Goal: Task Accomplishment & Management: Complete application form

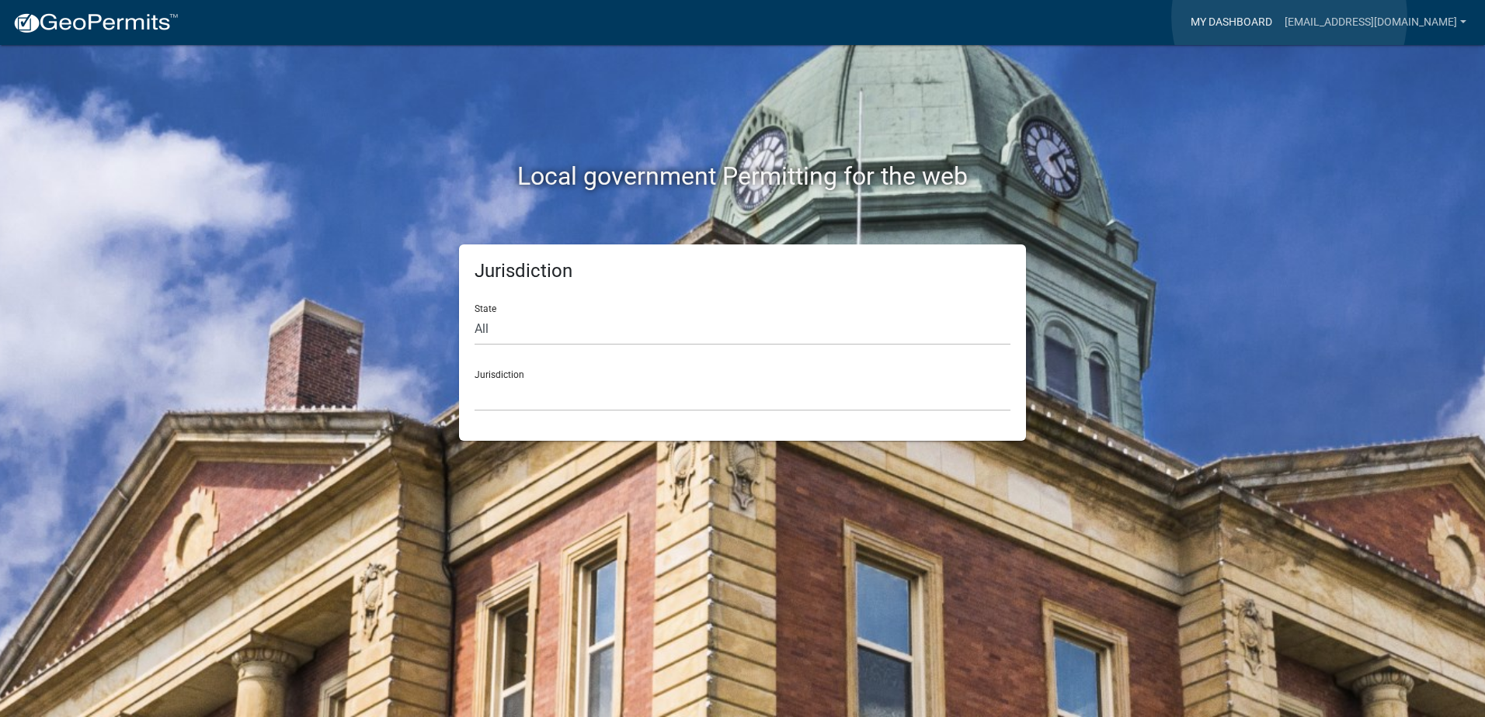
click at [1278, 17] on link "My Dashboard" at bounding box center [1231, 23] width 94 height 30
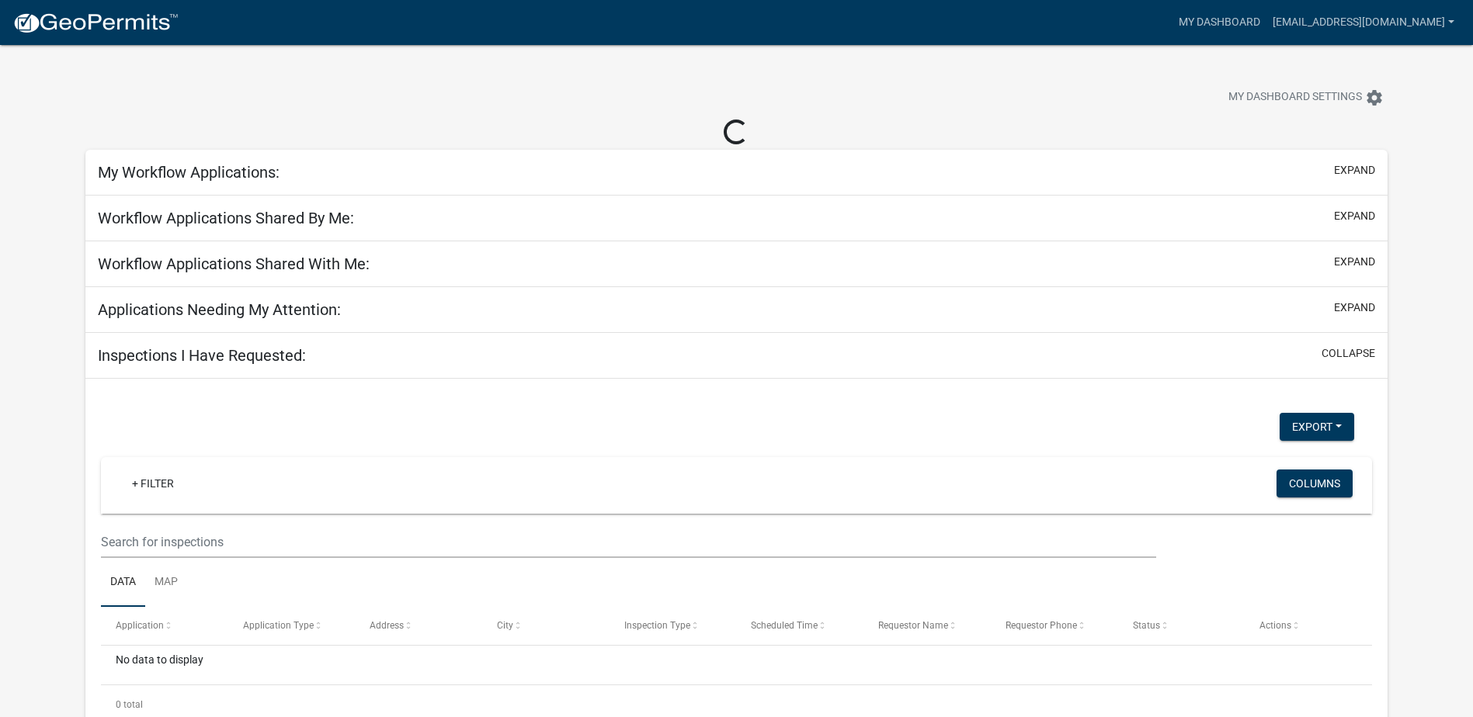
select select "2: 50"
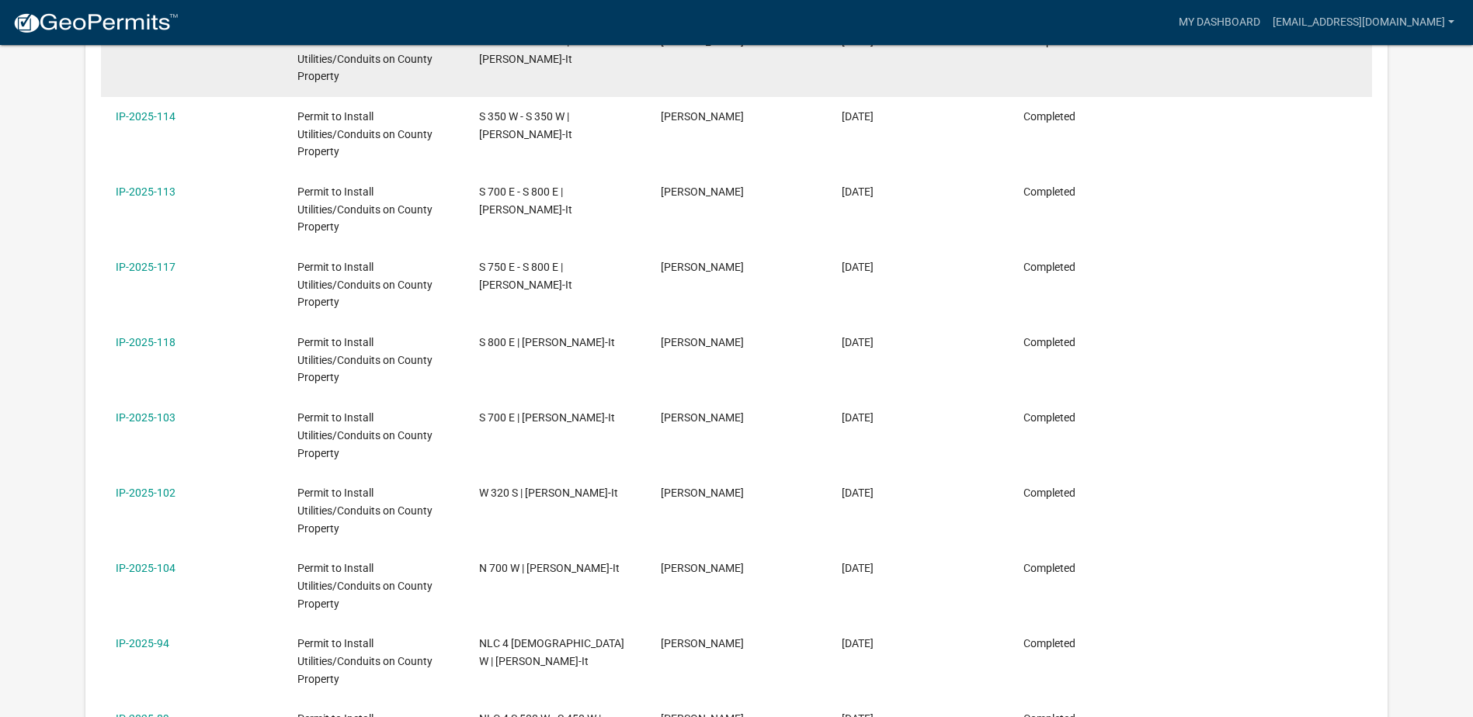
scroll to position [594, 0]
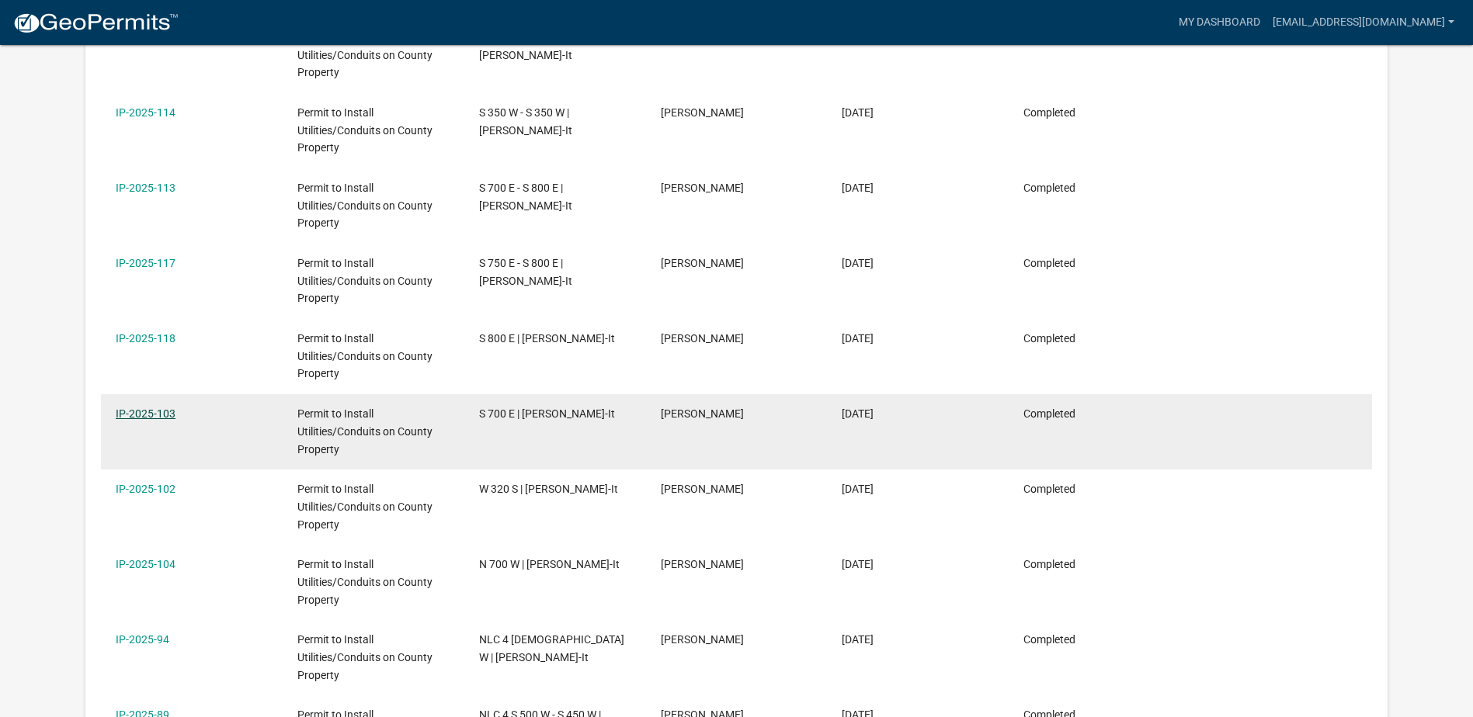
click at [160, 414] on link "IP-2025-103" at bounding box center [146, 414] width 60 height 12
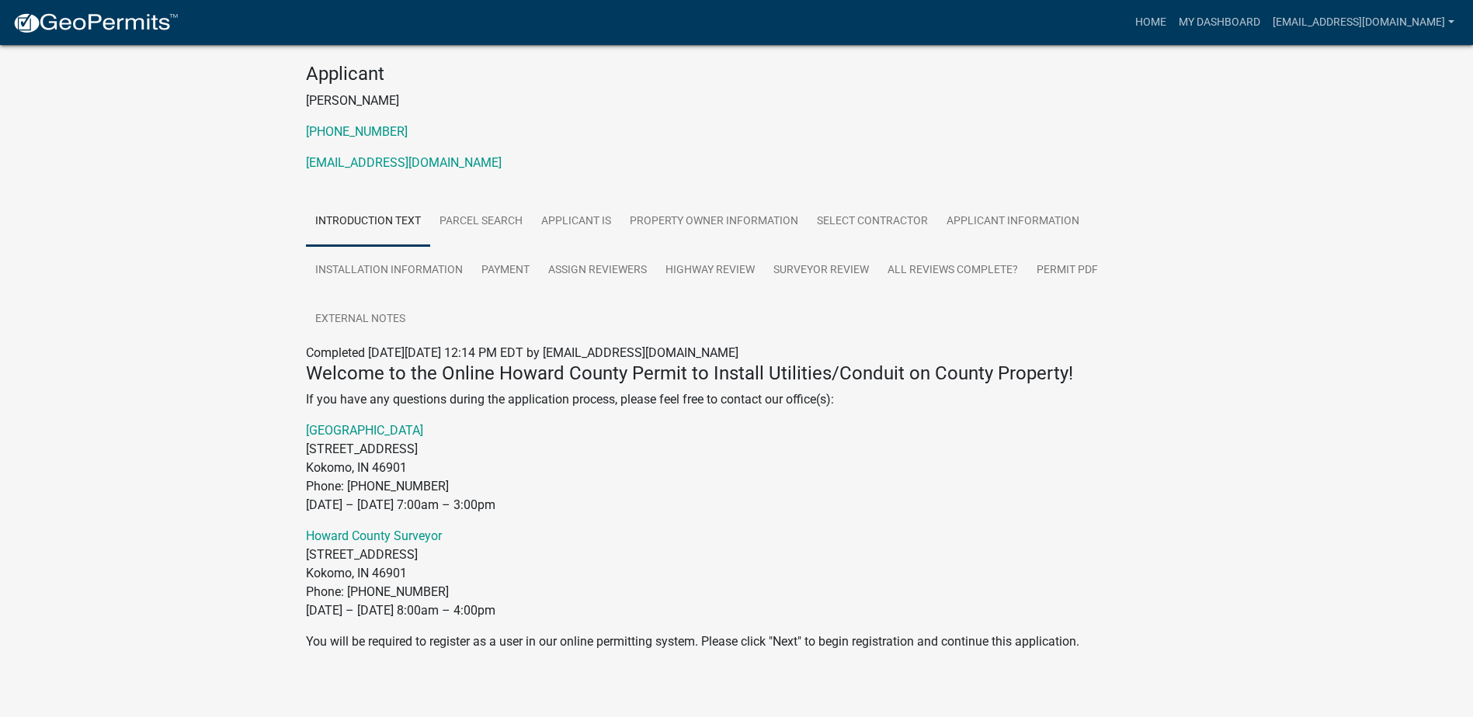
scroll to position [161, 0]
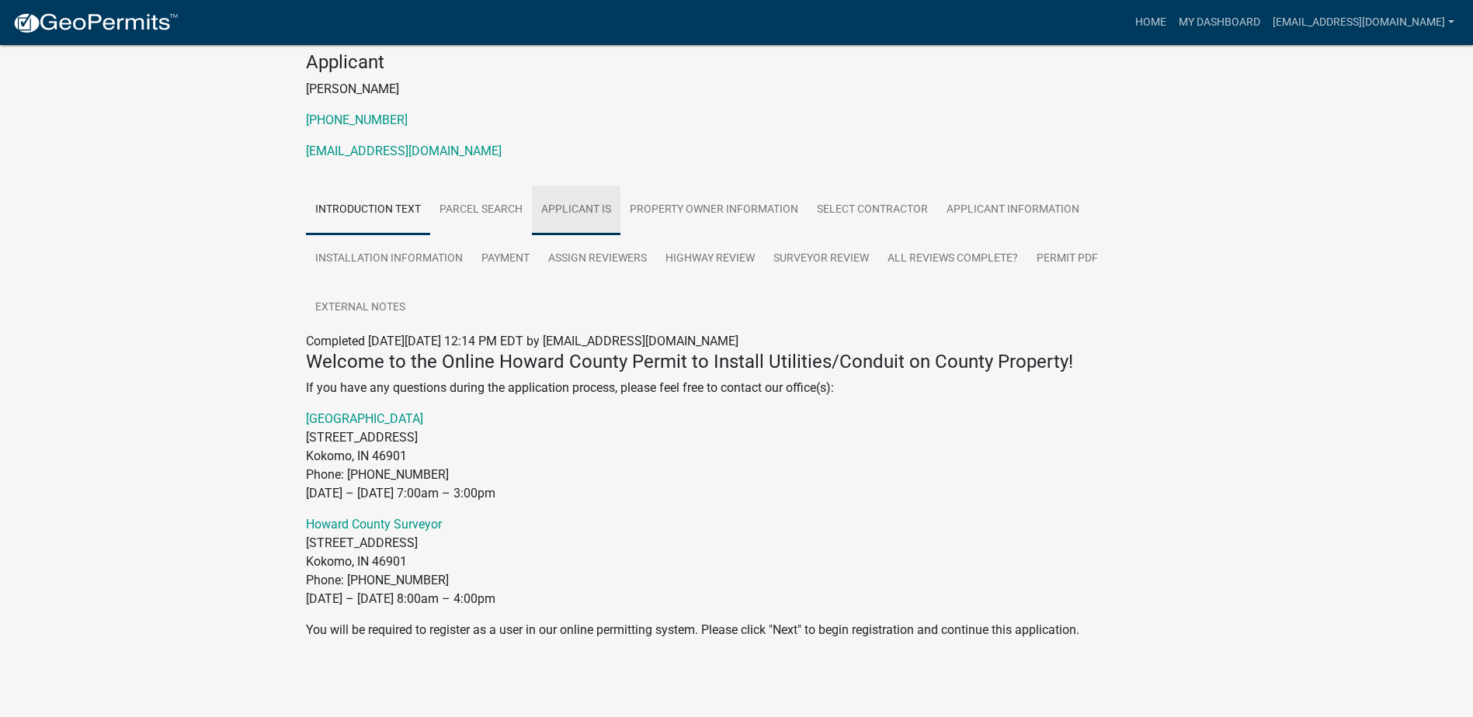
click at [590, 210] on link "Applicant Is" at bounding box center [576, 211] width 89 height 50
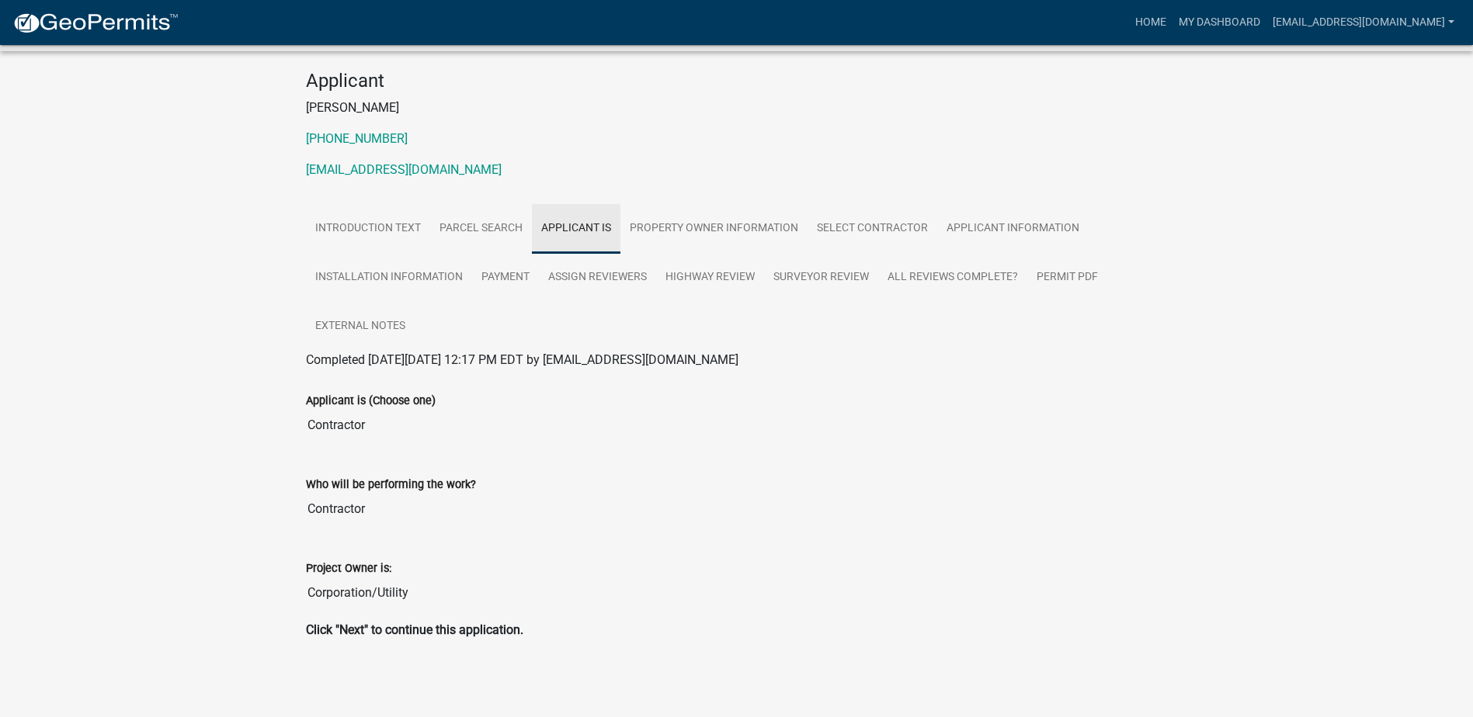
scroll to position [142, 0]
click at [701, 217] on link "Property Owner Information" at bounding box center [713, 229] width 187 height 50
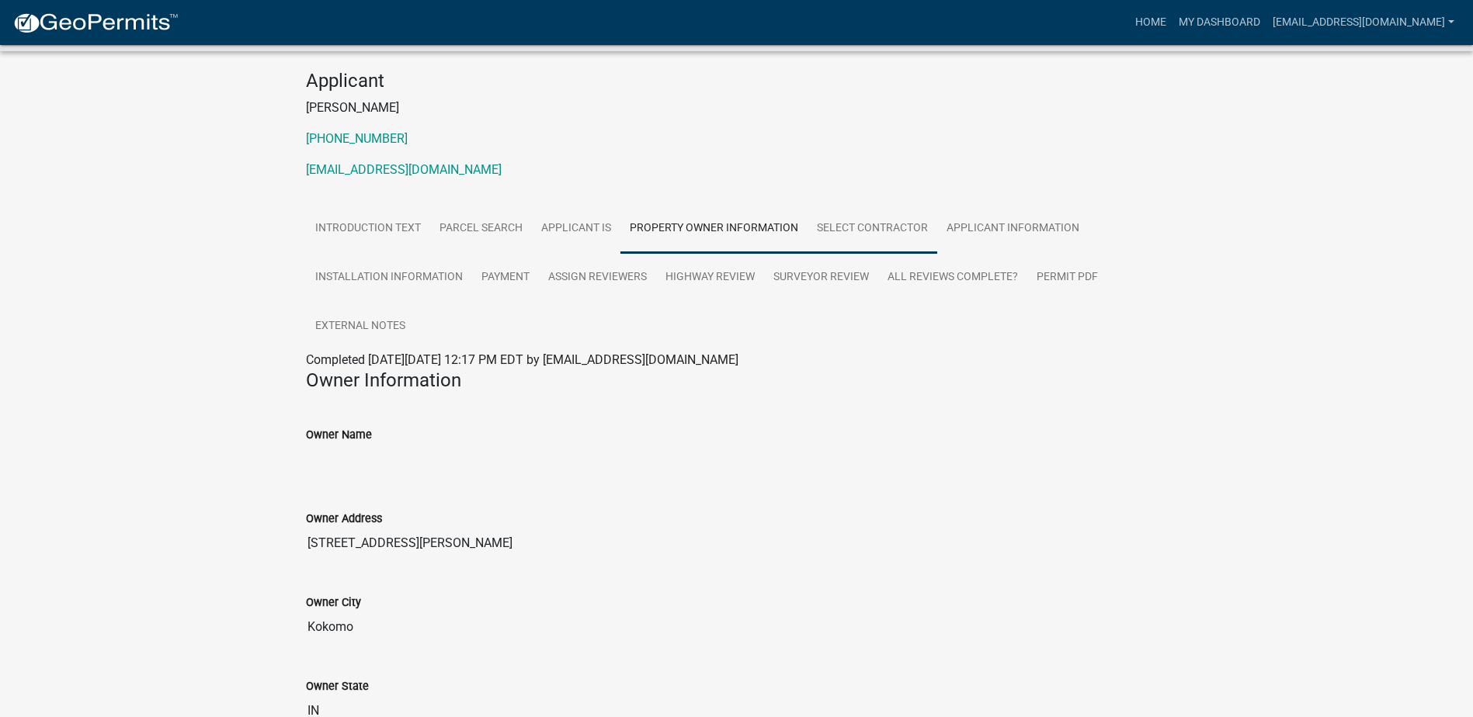
click at [851, 225] on link "Select contractor" at bounding box center [873, 229] width 130 height 50
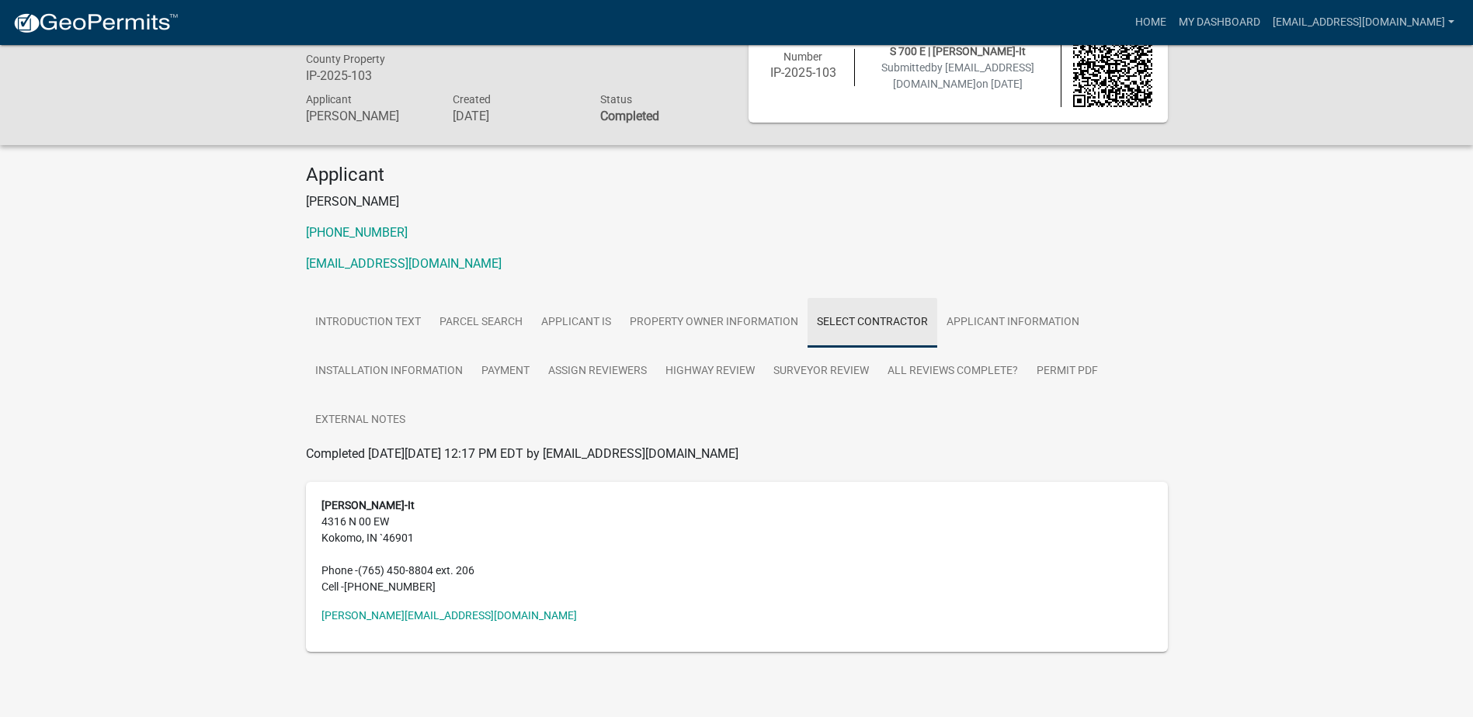
scroll to position [48, 0]
click at [975, 316] on link "Applicant Information" at bounding box center [1012, 323] width 151 height 50
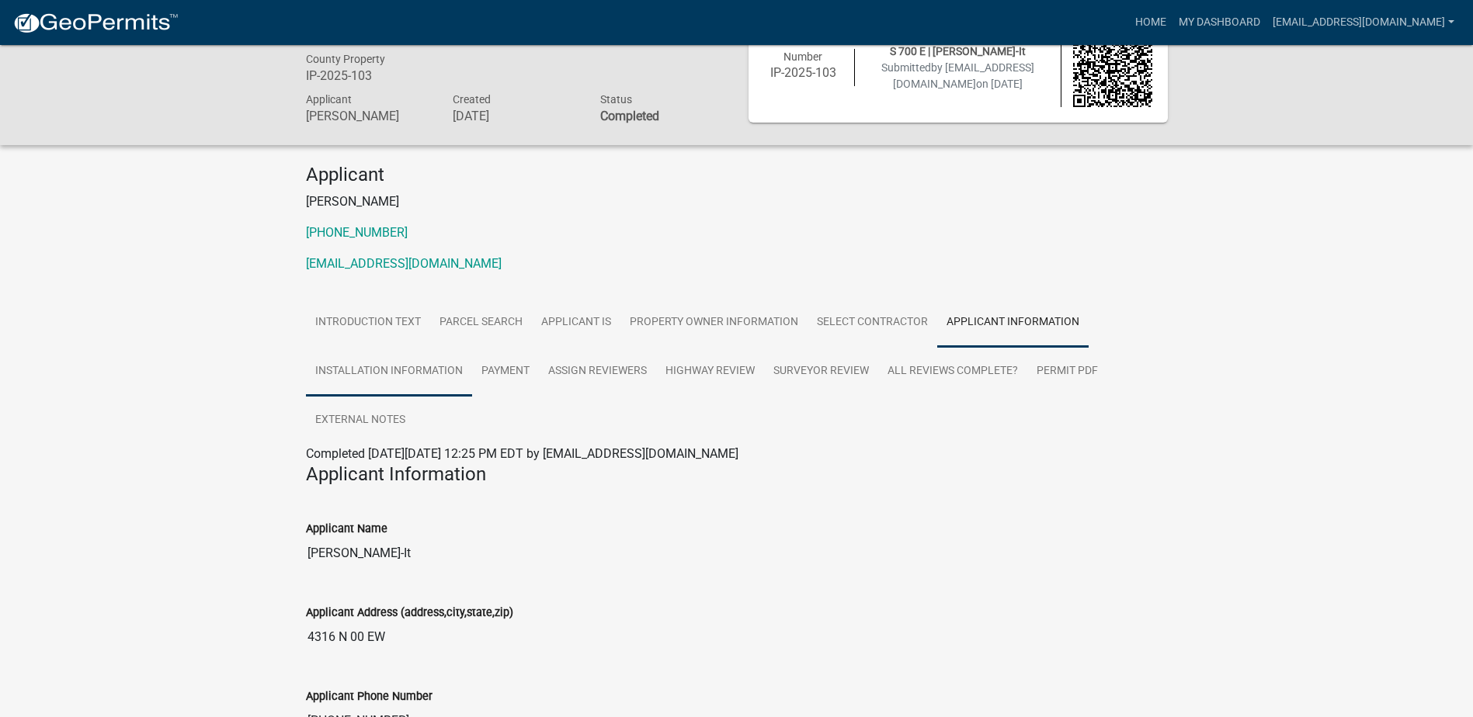
click at [427, 372] on link "Installation Information" at bounding box center [389, 372] width 166 height 50
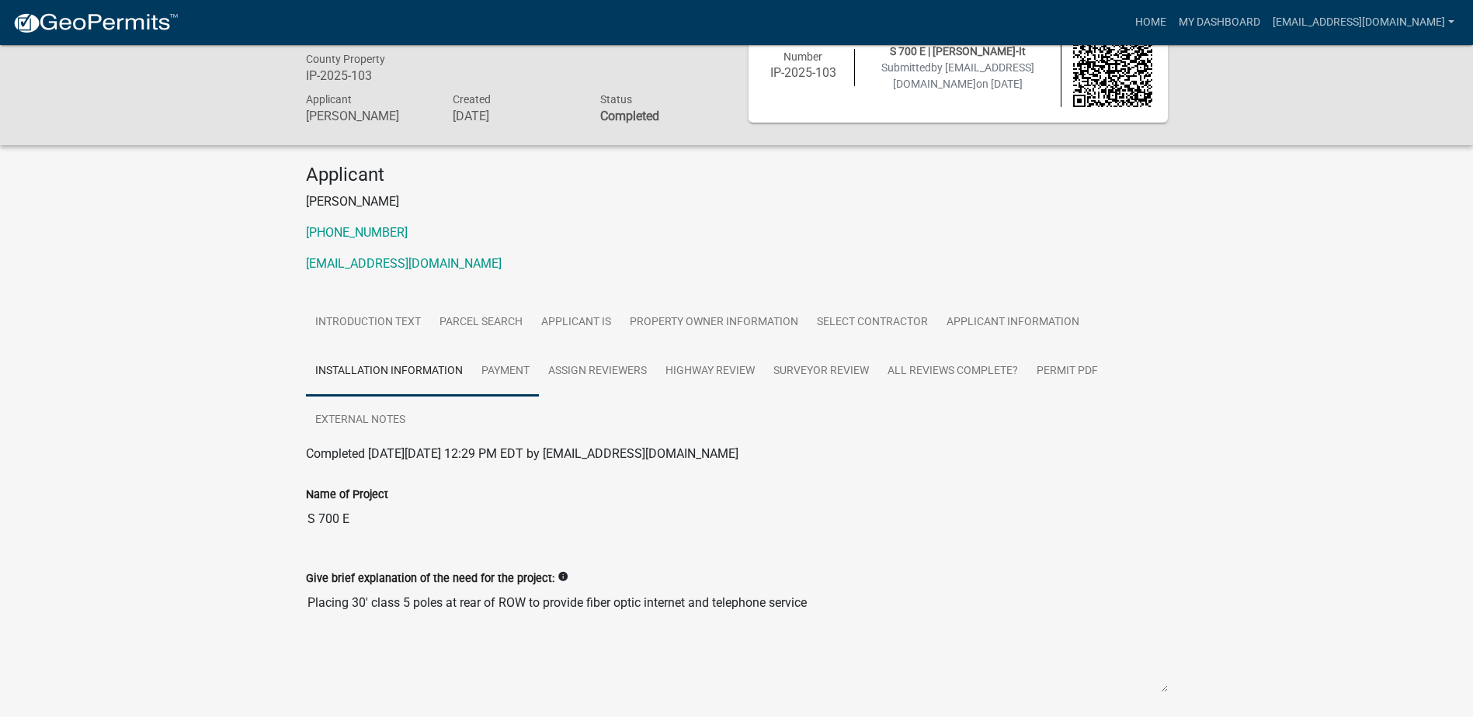
click at [509, 371] on link "Payment" at bounding box center [505, 372] width 67 height 50
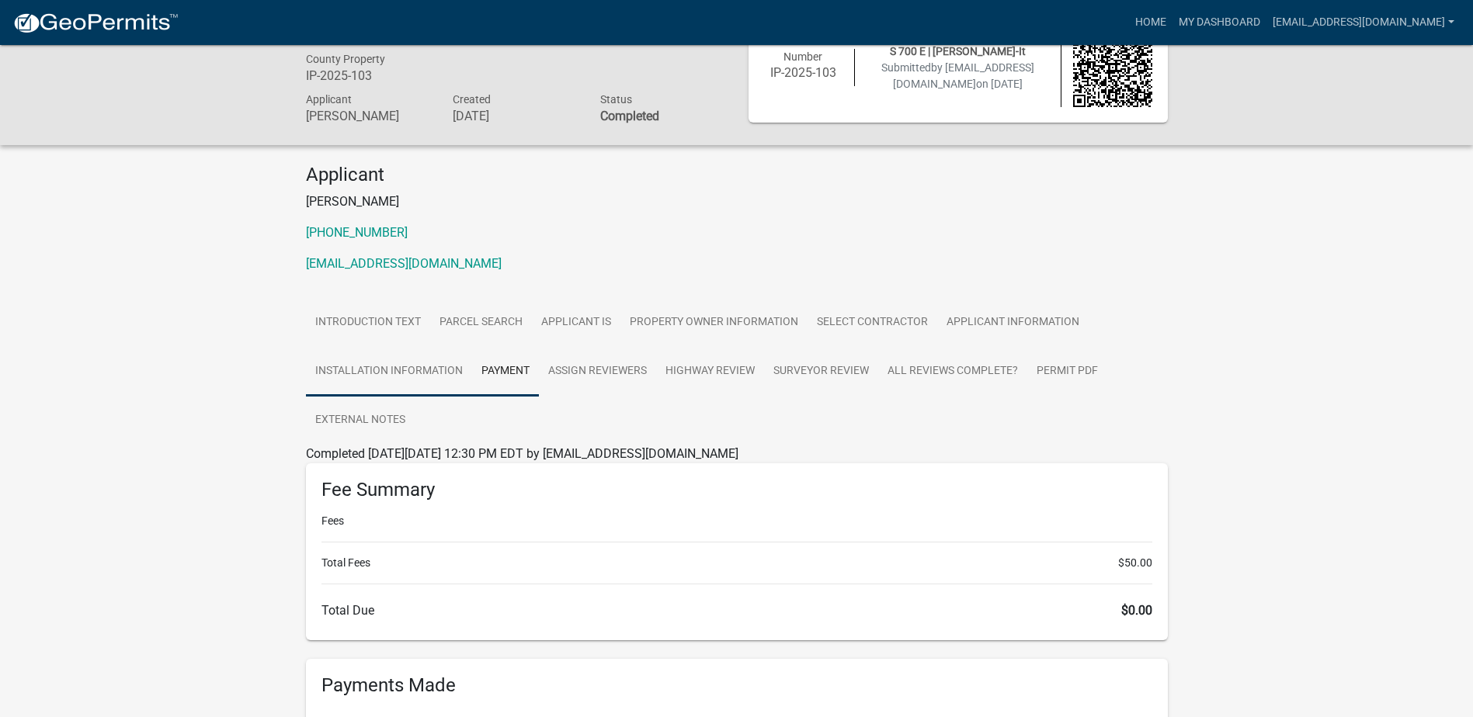
click at [408, 373] on link "Installation Information" at bounding box center [389, 372] width 166 height 50
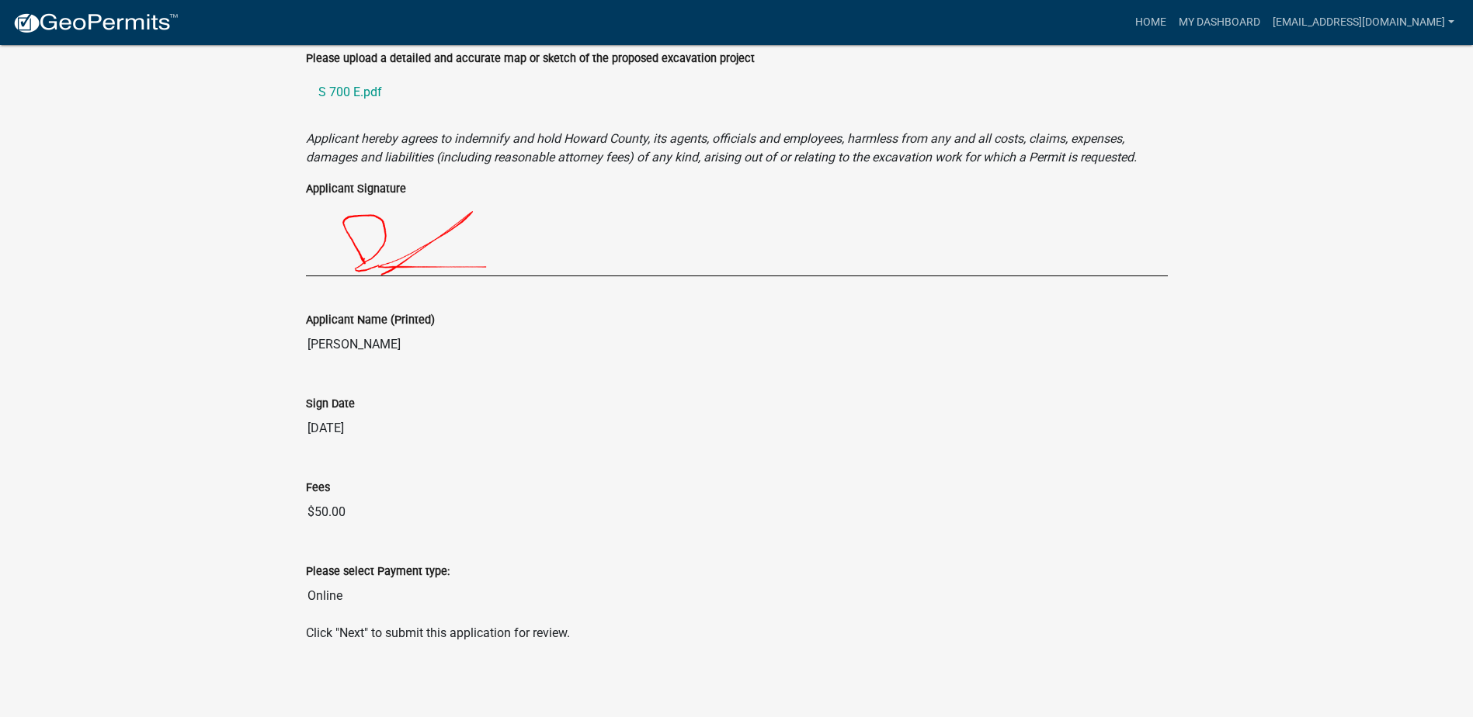
scroll to position [1772, 0]
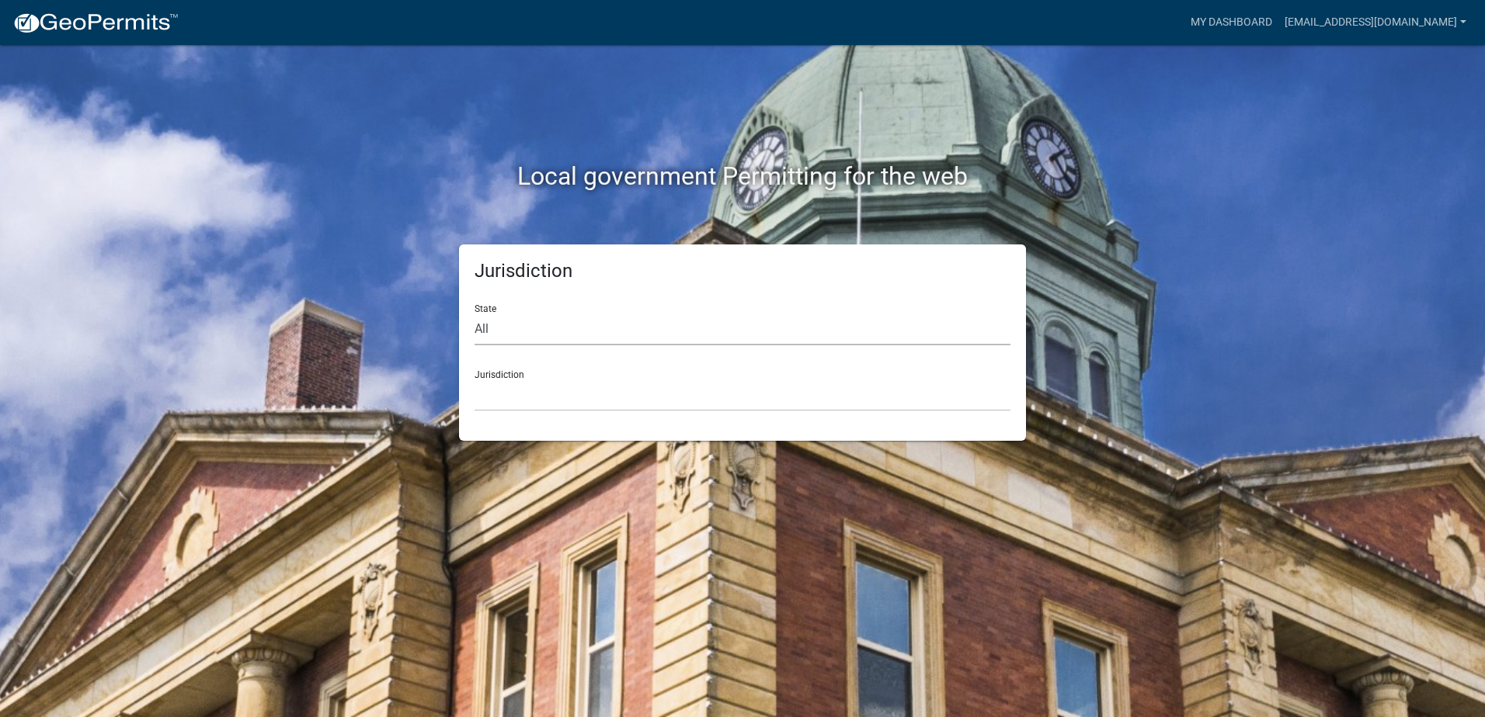
drag, startPoint x: 522, startPoint y: 328, endPoint x: 534, endPoint y: 328, distance: 12.4
click at [522, 328] on select "All Colorado Georgia Indiana Iowa Kansas Minnesota Ohio South Carolina Wisconsin" at bounding box center [742, 330] width 536 height 32
select select "[US_STATE]"
click at [474, 314] on select "All Colorado Georgia Indiana Iowa Kansas Minnesota Ohio South Carolina Wisconsin" at bounding box center [742, 330] width 536 height 32
click at [499, 401] on select "City of Charlestown, Indiana City of Jeffersonville, Indiana City of Logansport…" at bounding box center [742, 396] width 536 height 32
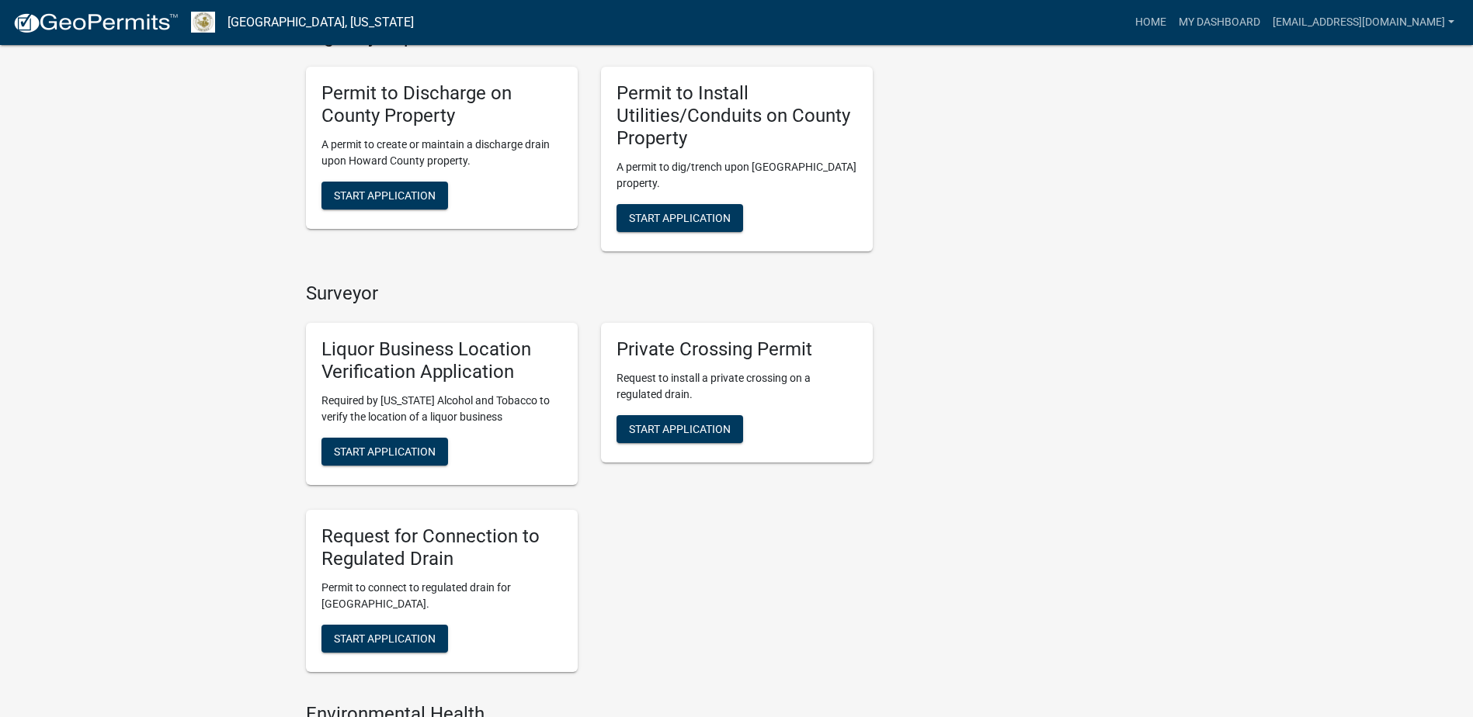
scroll to position [621, 0]
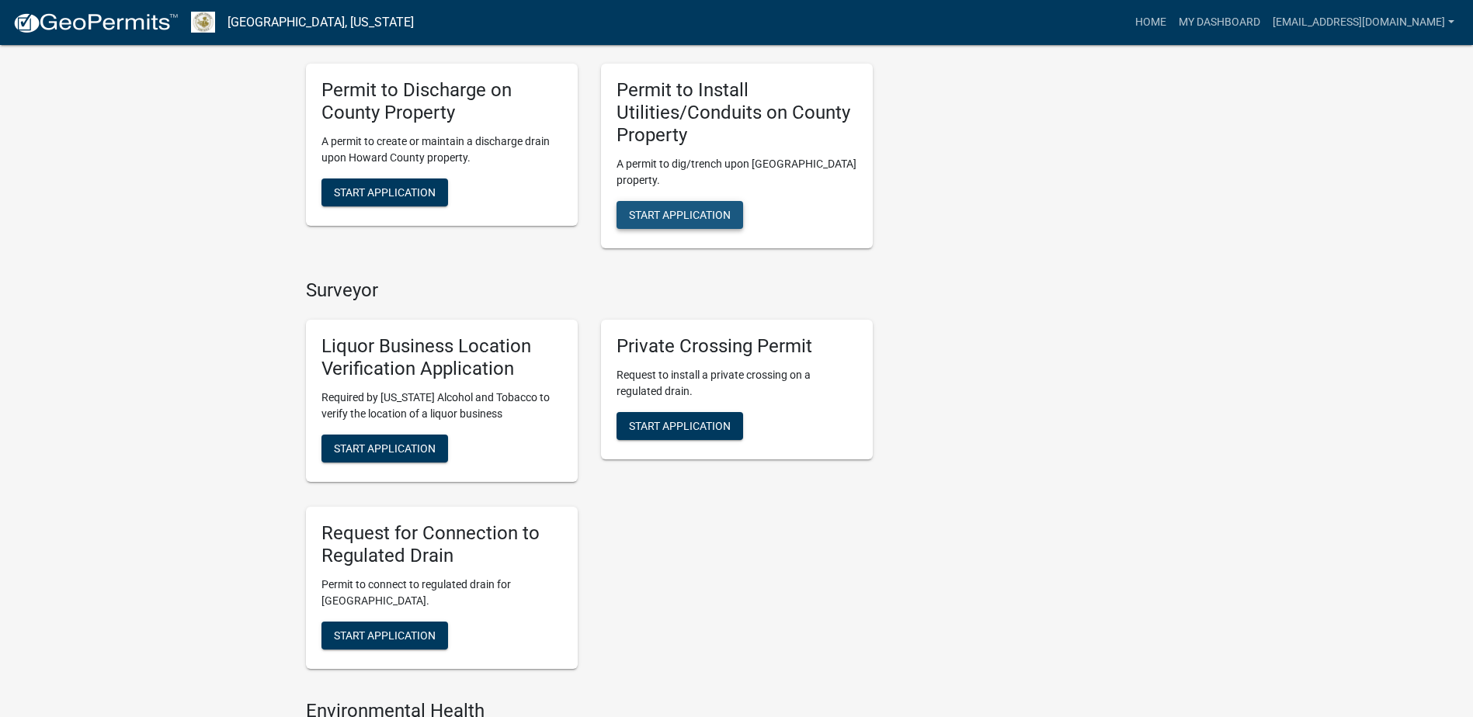
click at [702, 207] on button "Start Application" at bounding box center [680, 215] width 127 height 28
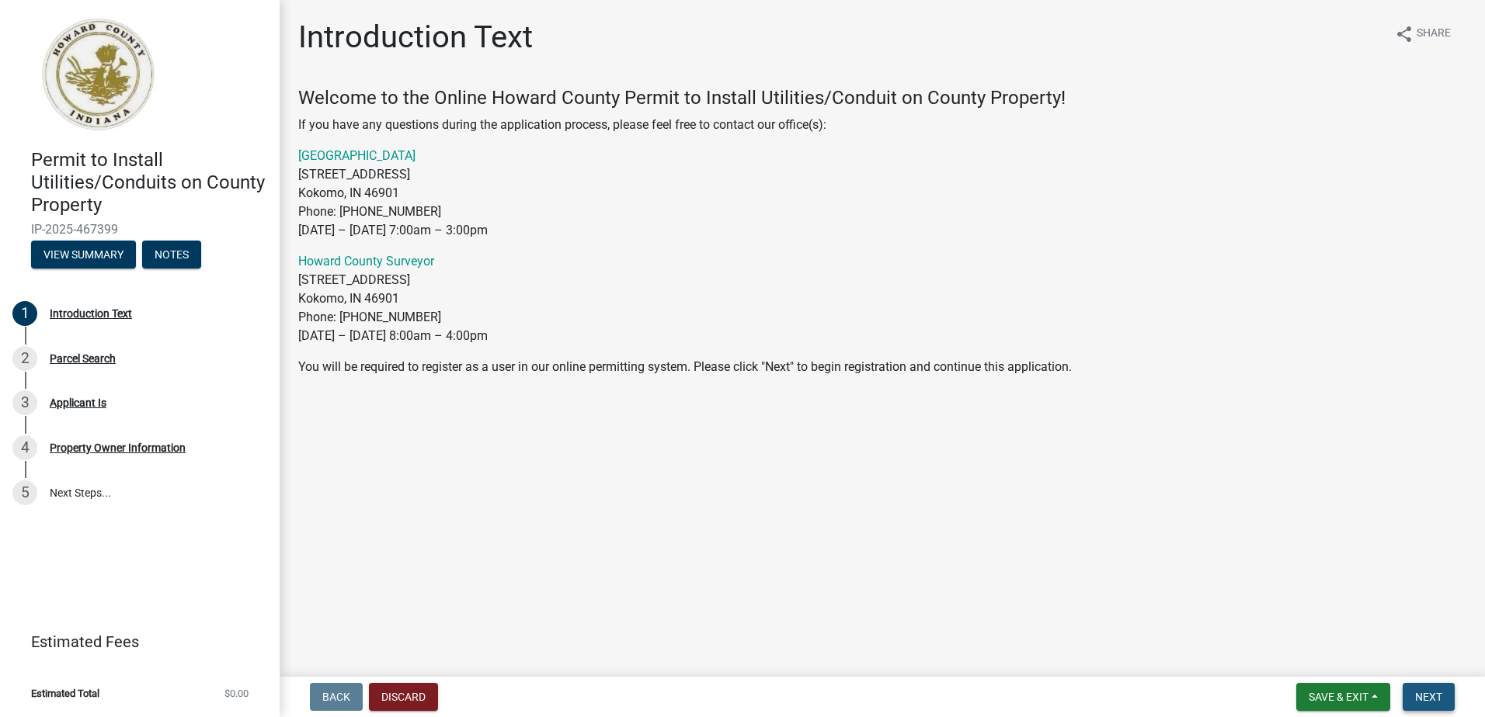
click at [1424, 693] on span "Next" at bounding box center [1428, 697] width 27 height 12
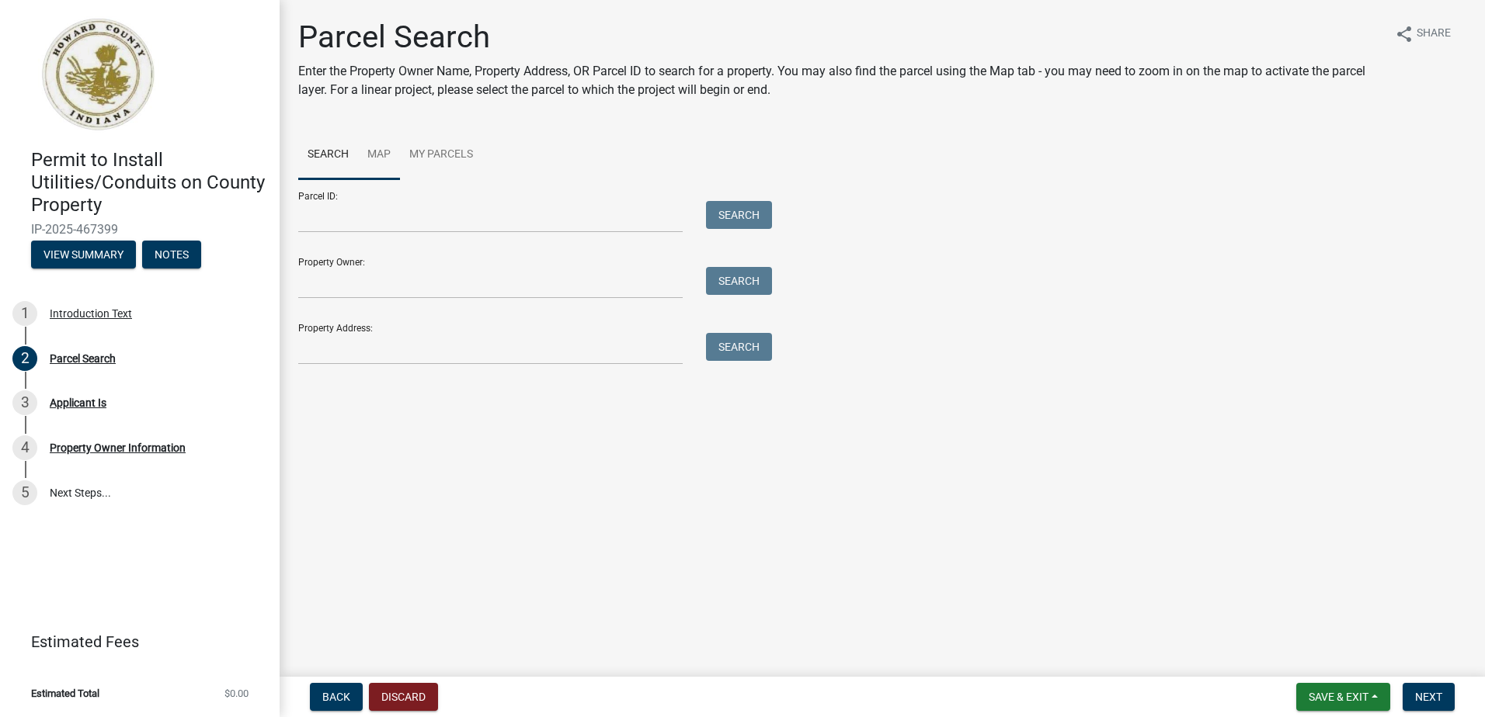
click at [378, 153] on link "Map" at bounding box center [379, 155] width 42 height 50
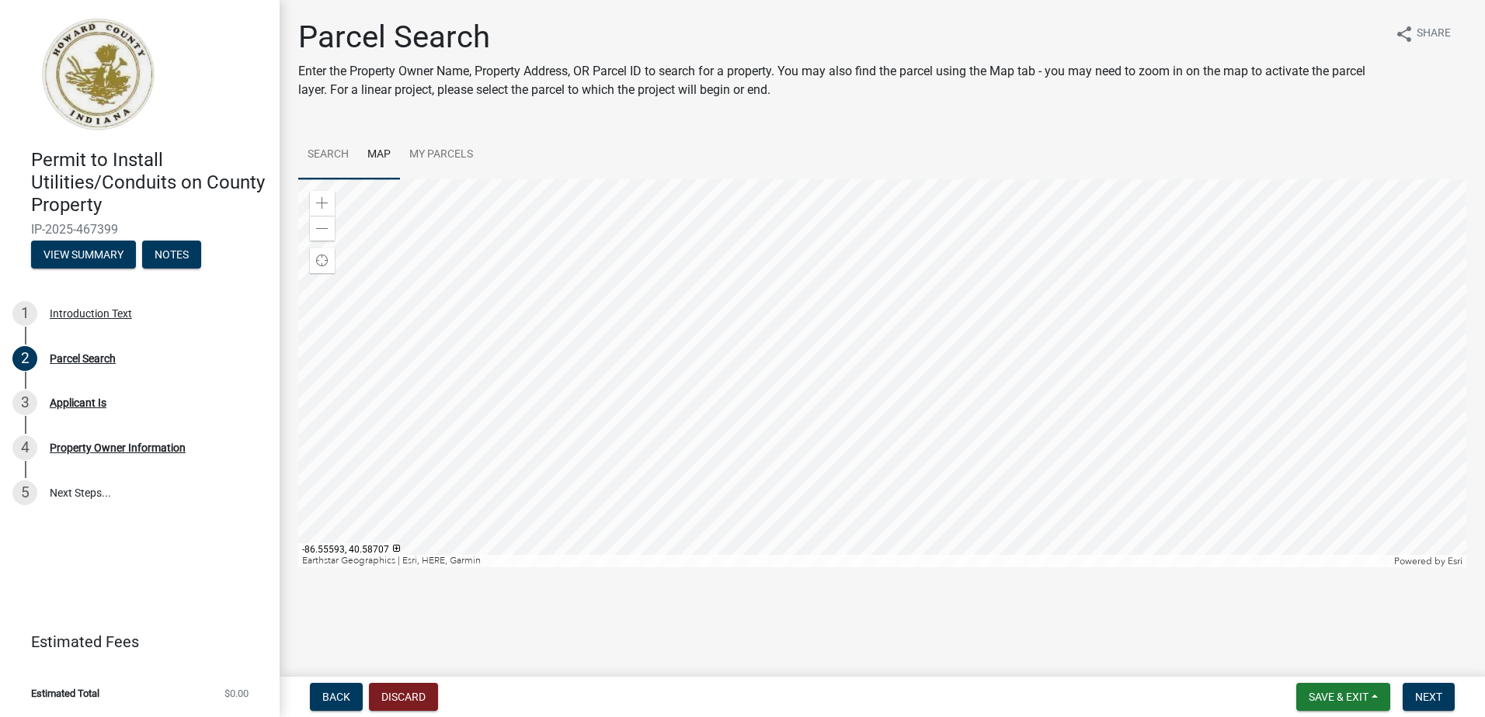
click at [337, 156] on link "Search" at bounding box center [328, 155] width 60 height 50
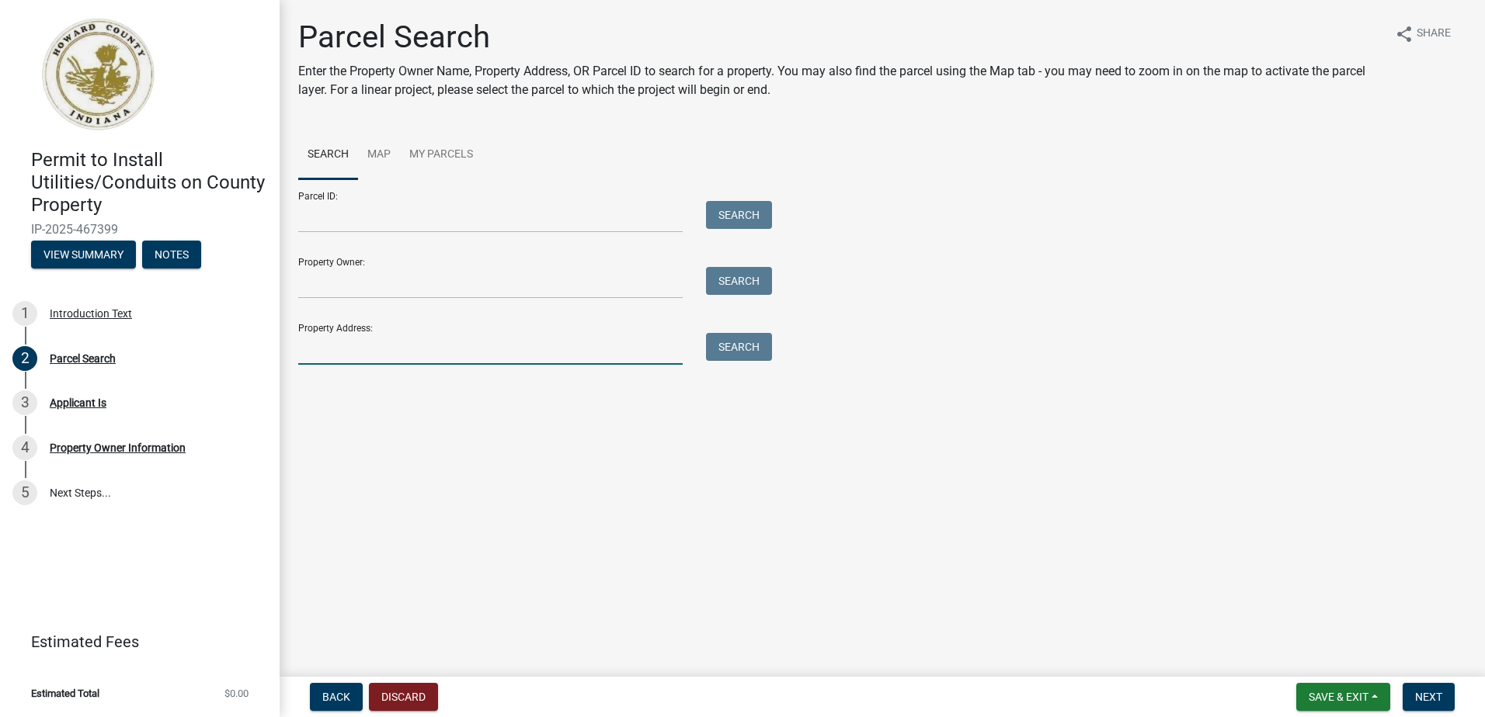
click at [343, 358] on input "Property Address:" at bounding box center [490, 349] width 384 height 32
type input "1149 n 750 e"
click at [754, 356] on button "Search" at bounding box center [739, 347] width 66 height 28
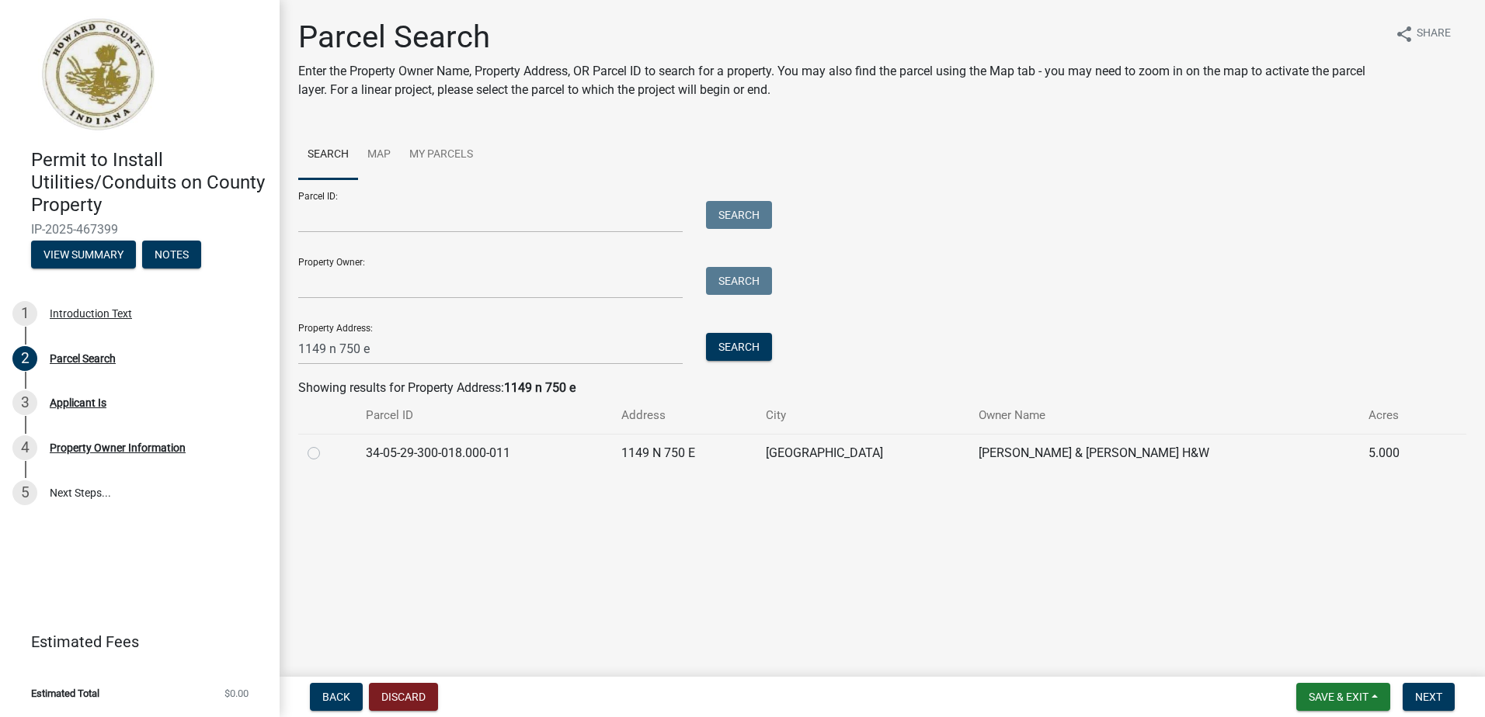
click at [326, 444] on label at bounding box center [326, 444] width 0 height 0
click at [326, 453] on input "radio" at bounding box center [331, 449] width 10 height 10
radio input "true"
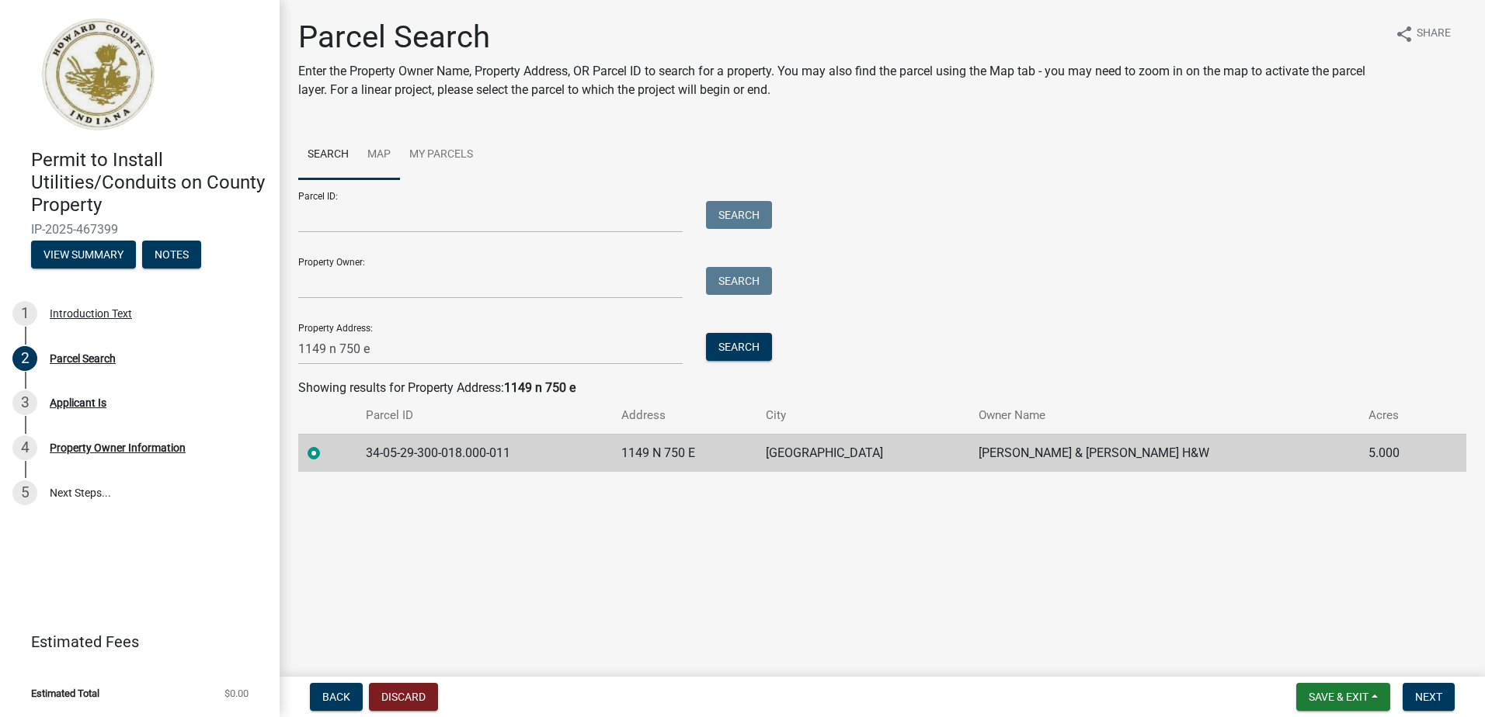
click at [379, 151] on link "Map" at bounding box center [379, 155] width 42 height 50
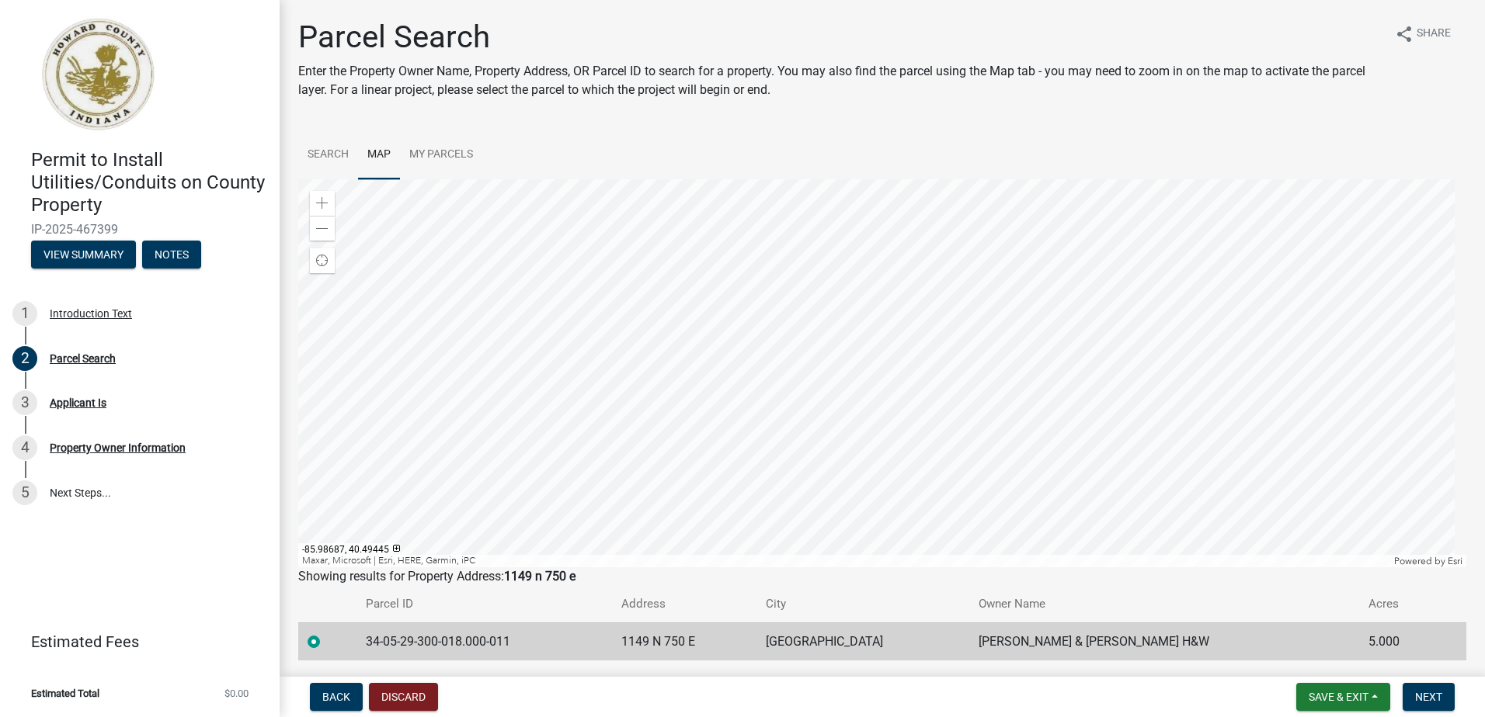
scroll to position [50, 0]
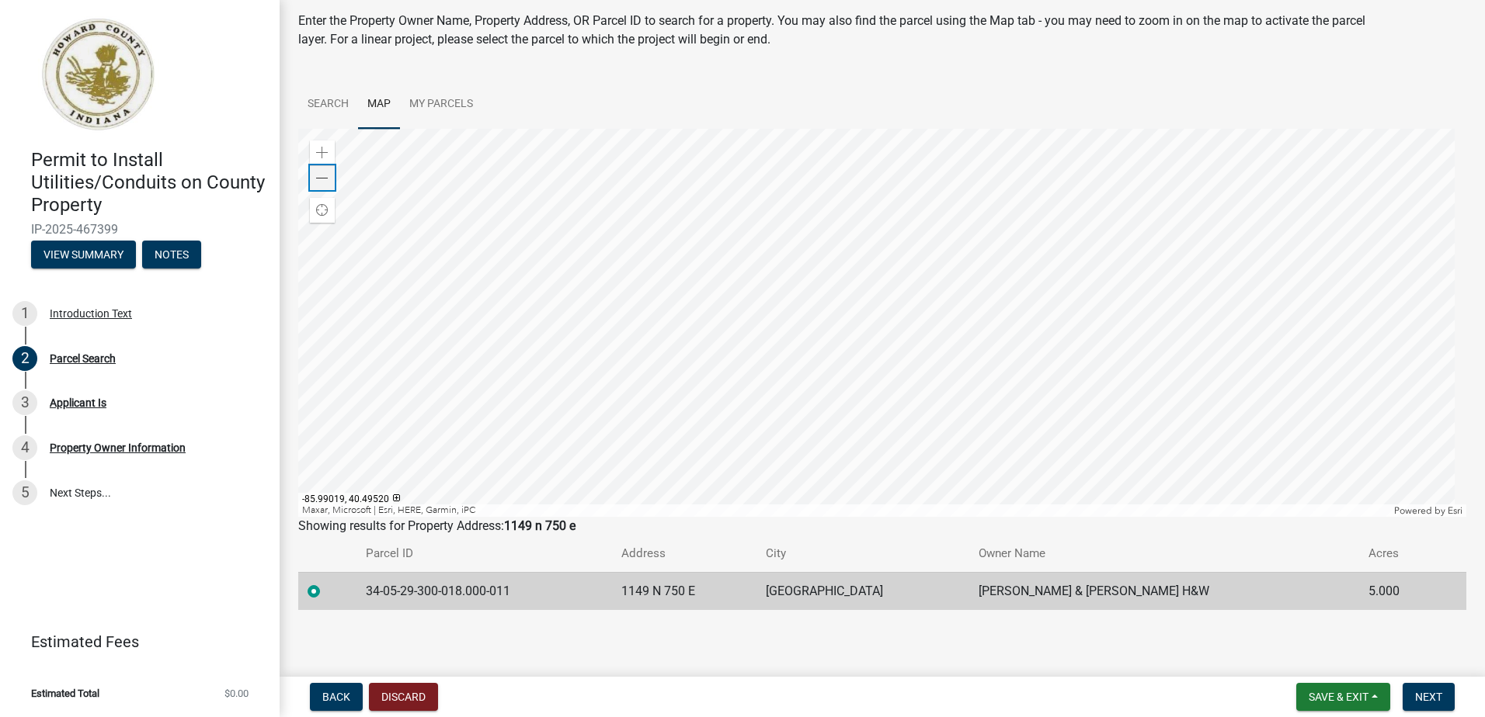
click at [317, 177] on span at bounding box center [322, 178] width 12 height 12
click at [318, 177] on span at bounding box center [322, 178] width 12 height 12
click at [908, 425] on div at bounding box center [882, 323] width 1168 height 388
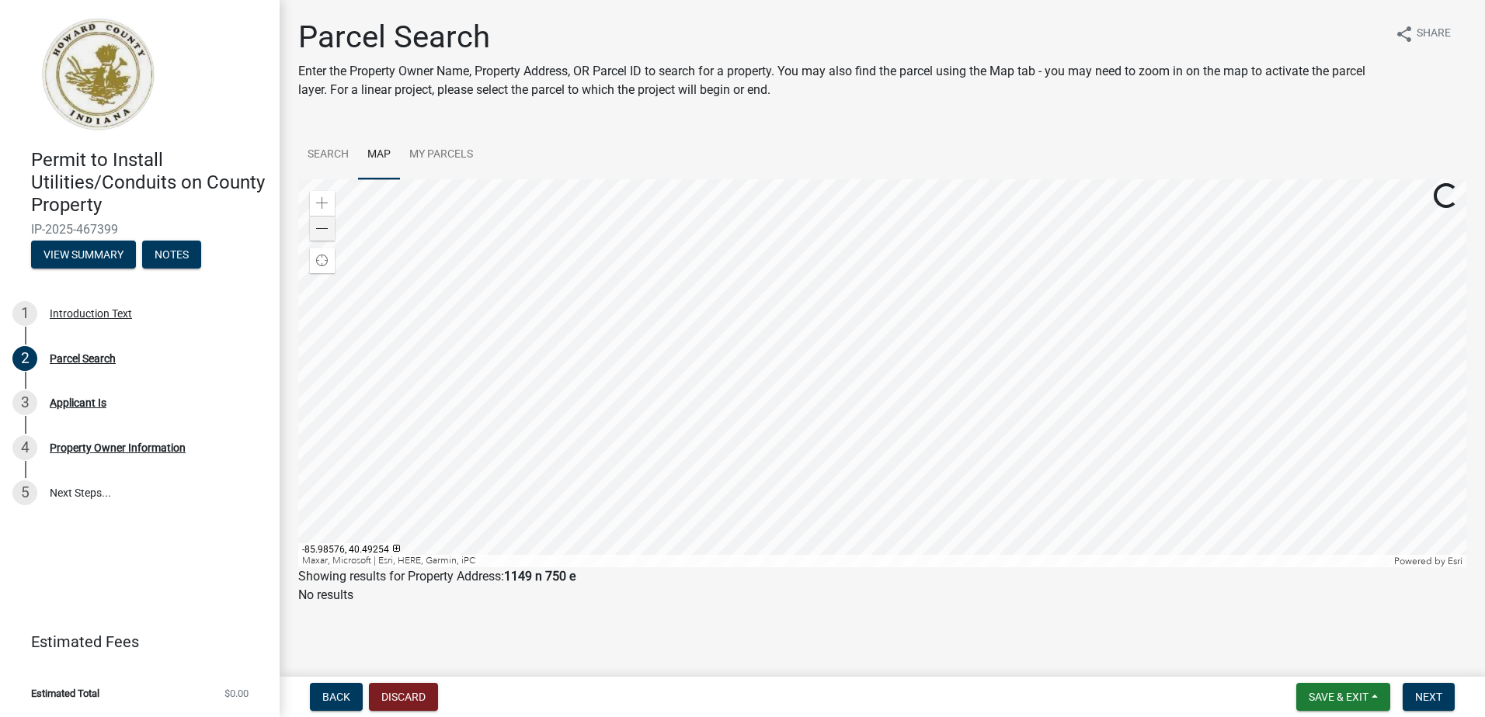
click at [885, 464] on div at bounding box center [882, 373] width 1168 height 388
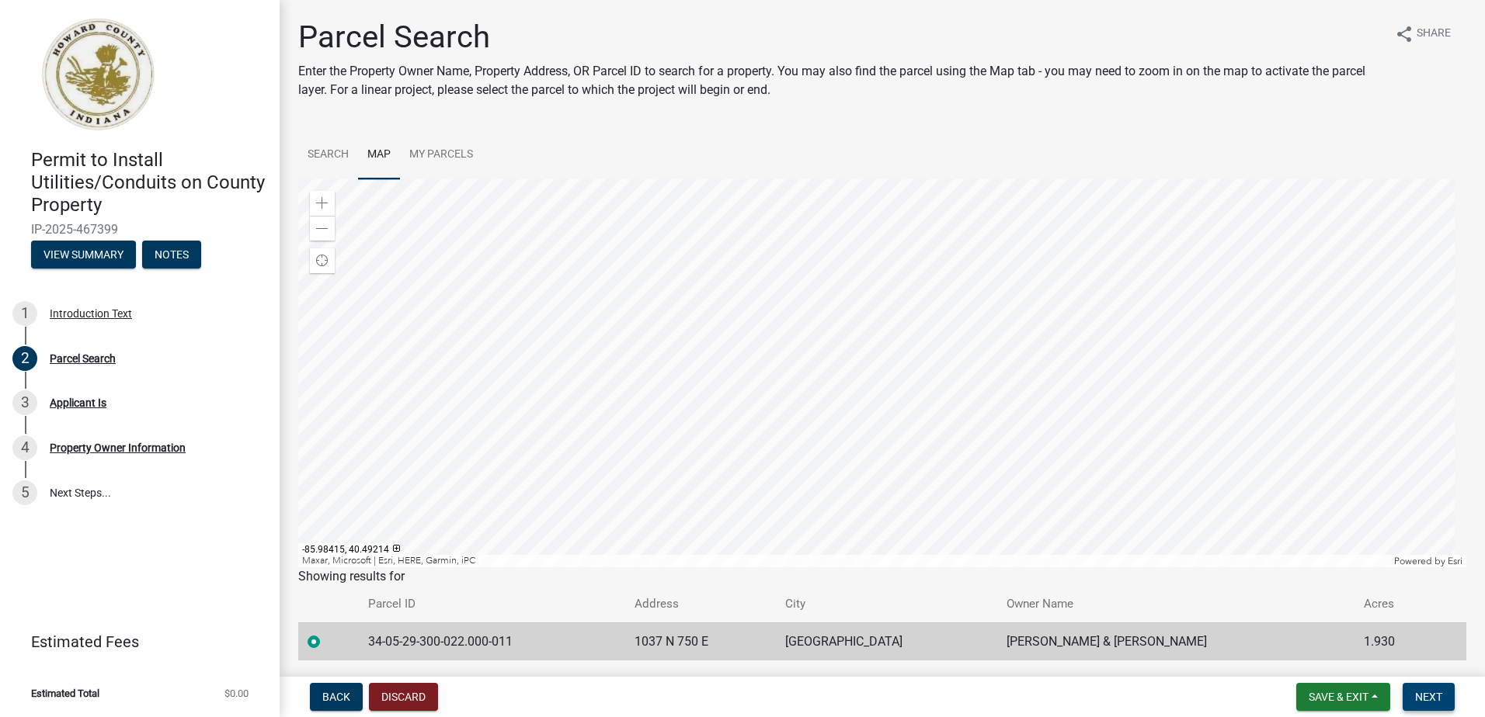
click at [1437, 701] on span "Next" at bounding box center [1428, 697] width 27 height 12
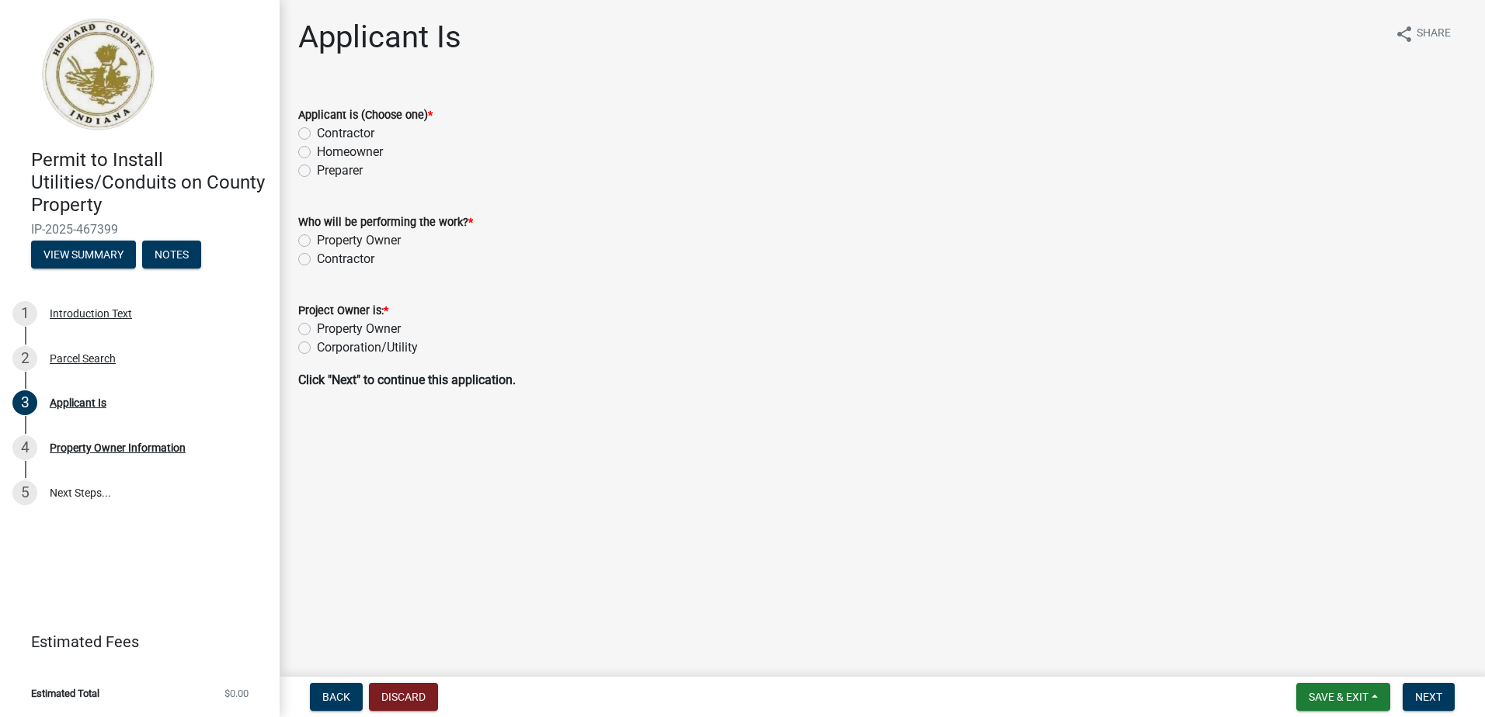
click at [317, 132] on label "Contractor" at bounding box center [345, 133] width 57 height 19
click at [317, 132] on input "Contractor" at bounding box center [322, 129] width 10 height 10
radio input "true"
click at [317, 260] on label "Contractor" at bounding box center [345, 259] width 57 height 19
click at [317, 260] on input "Contractor" at bounding box center [322, 255] width 10 height 10
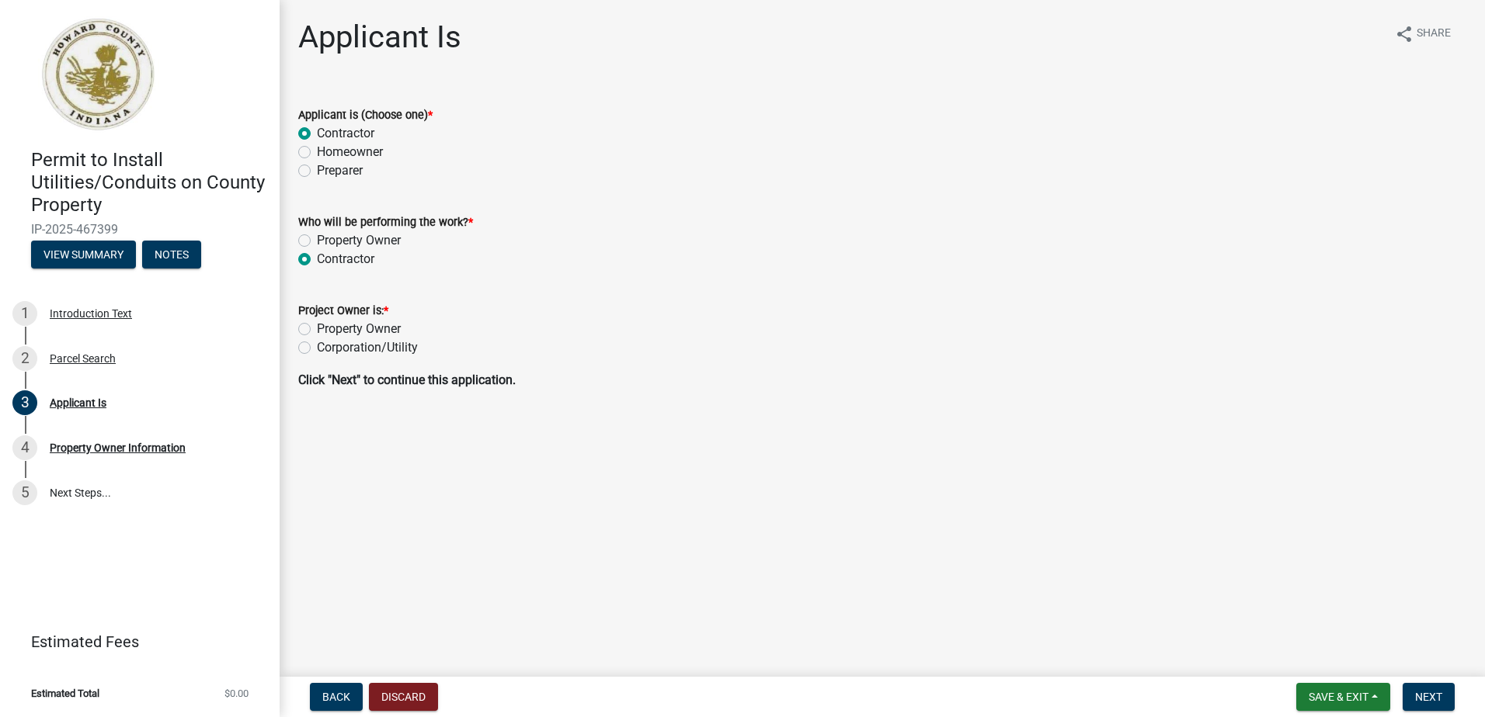
radio input "true"
click at [317, 347] on label "Corporation/Utility" at bounding box center [367, 348] width 101 height 19
click at [317, 347] on input "Corporation/Utility" at bounding box center [322, 344] width 10 height 10
radio input "true"
click at [1425, 694] on span "Next" at bounding box center [1428, 697] width 27 height 12
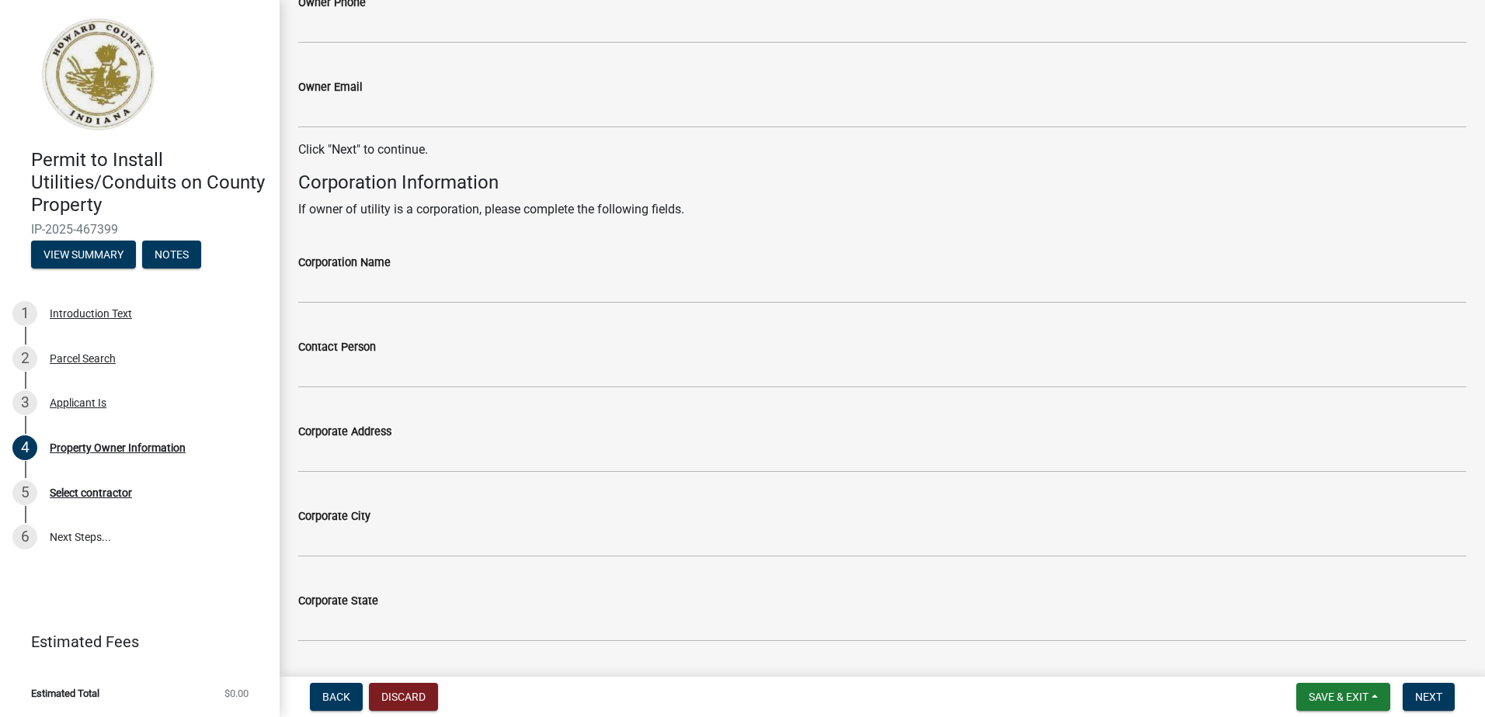
scroll to position [621, 0]
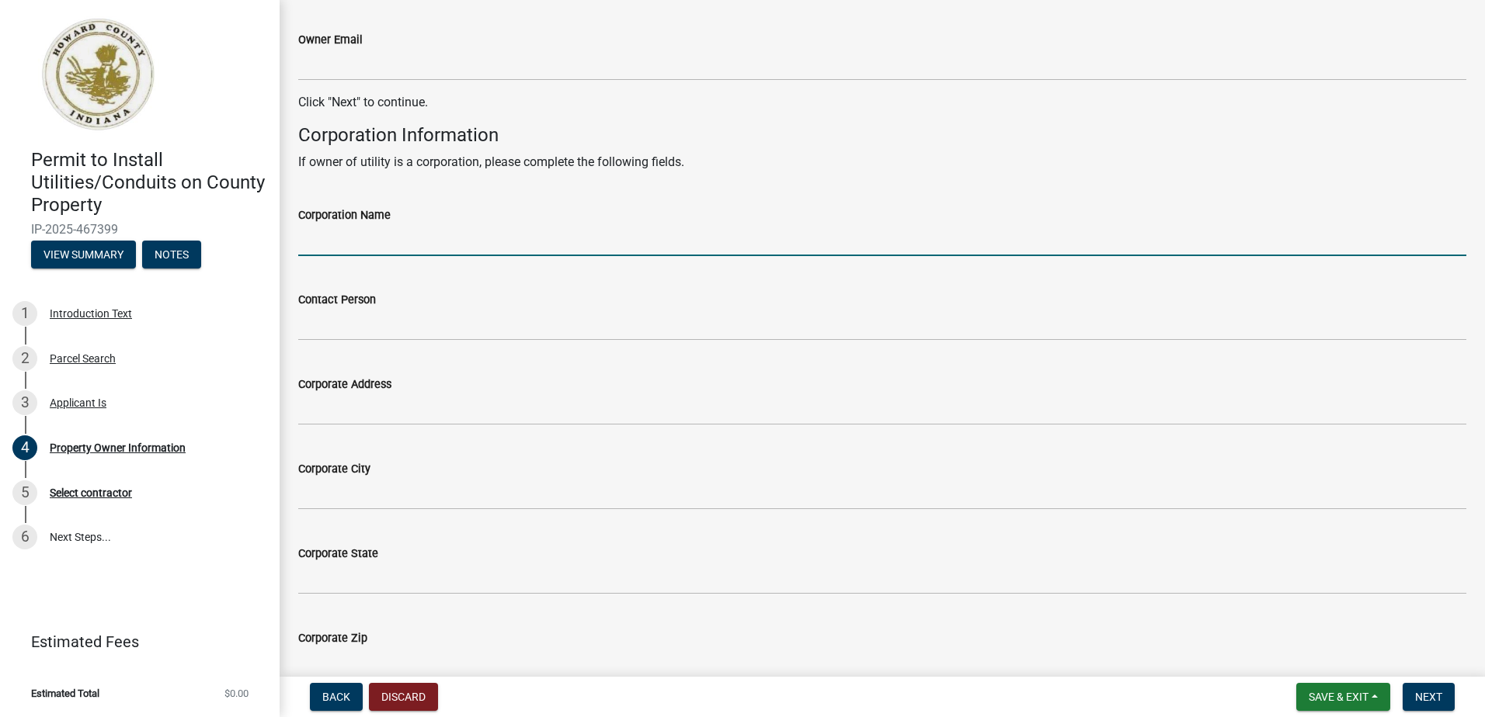
click at [340, 245] on input "Corporation Name" at bounding box center [882, 240] width 1168 height 32
type input "BerryCOMM"
type input "[PERSON_NAME]"
type input "4316 N 00 E W"
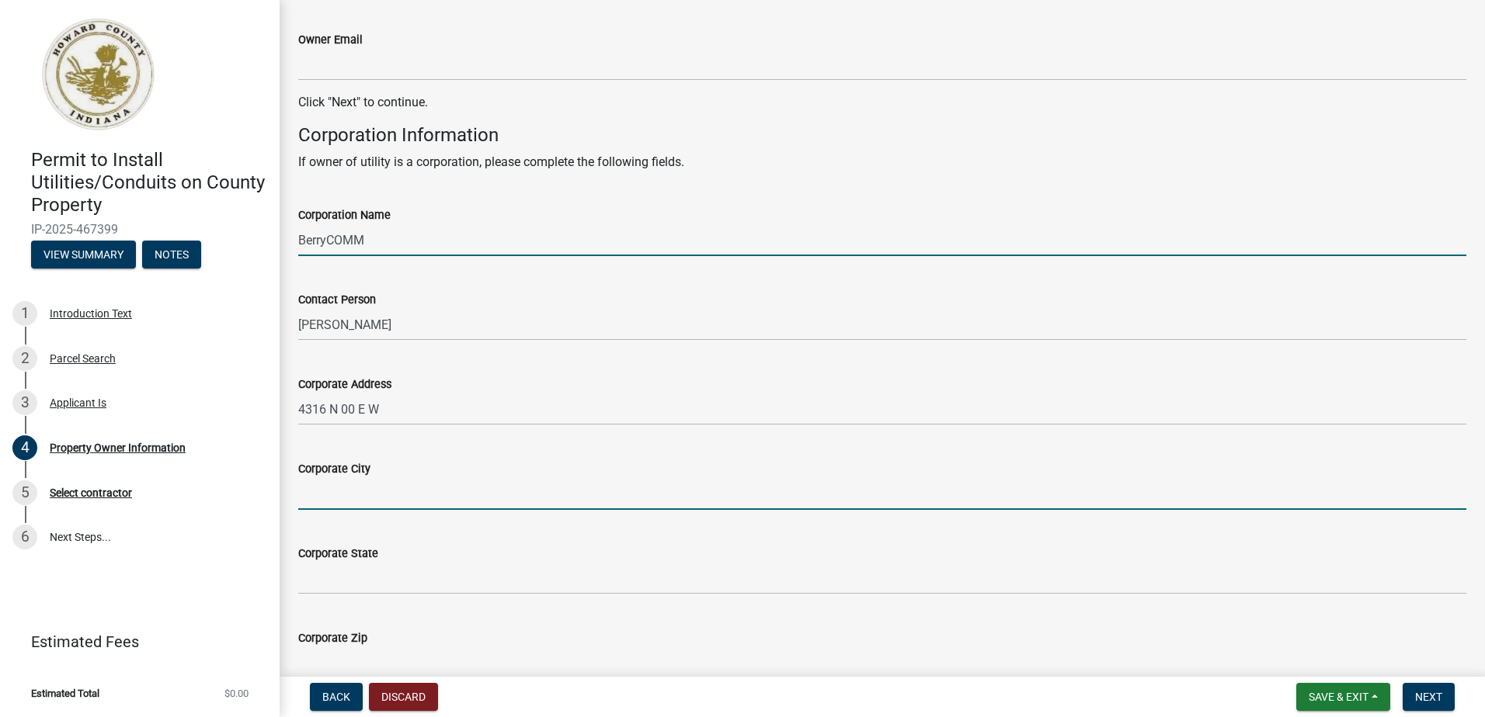
type input "Kokomo"
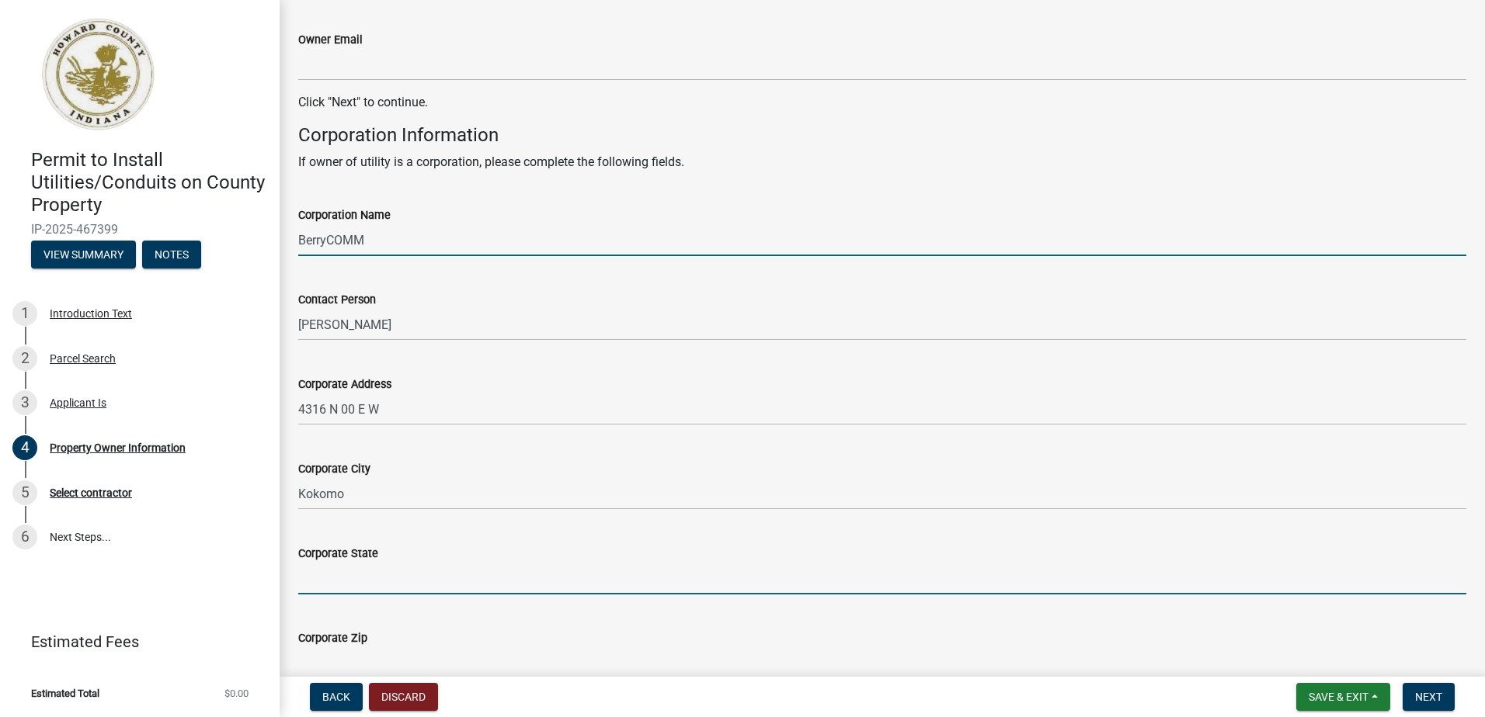
type input "IN"
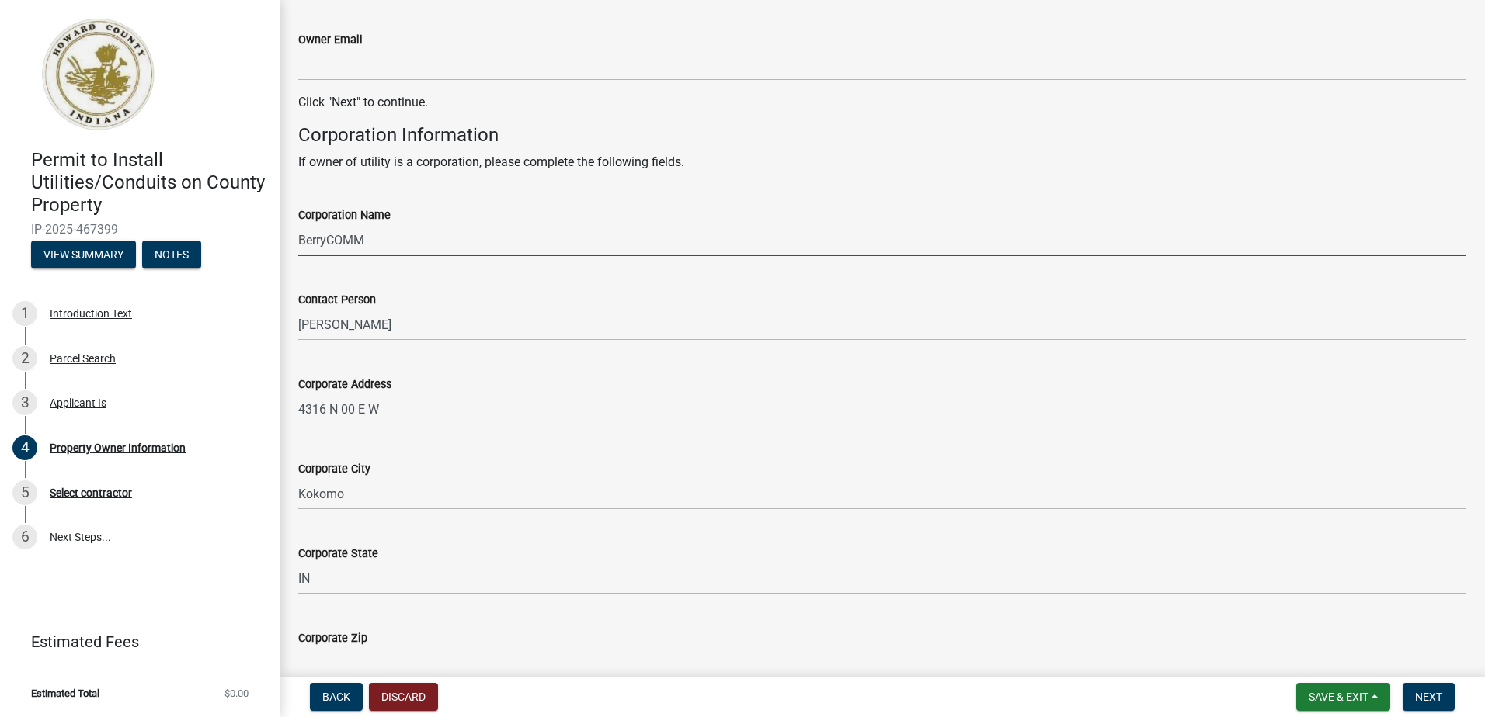
type input "46901"
type input "[PHONE_NUMBER]"
type input "[EMAIL_ADDRESS][DOMAIN_NAME]"
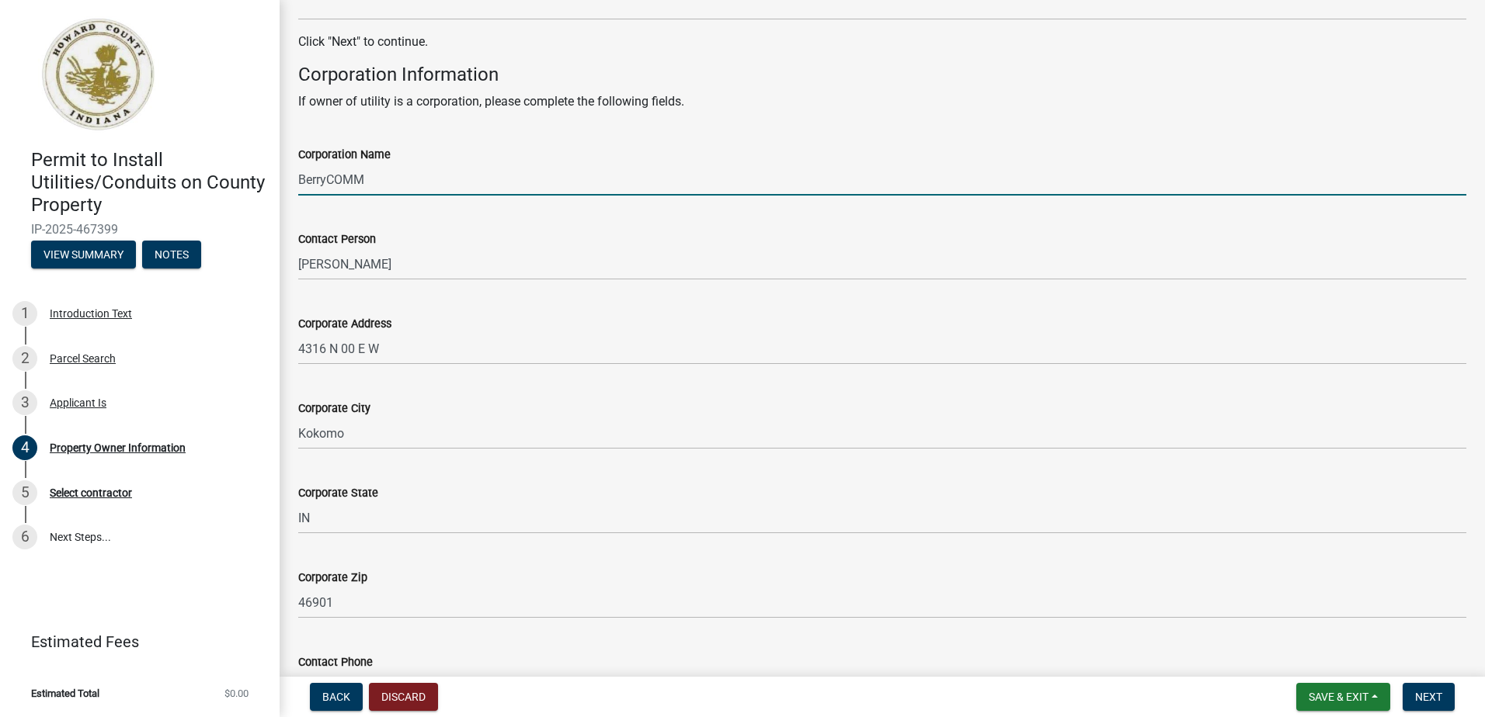
scroll to position [903, 0]
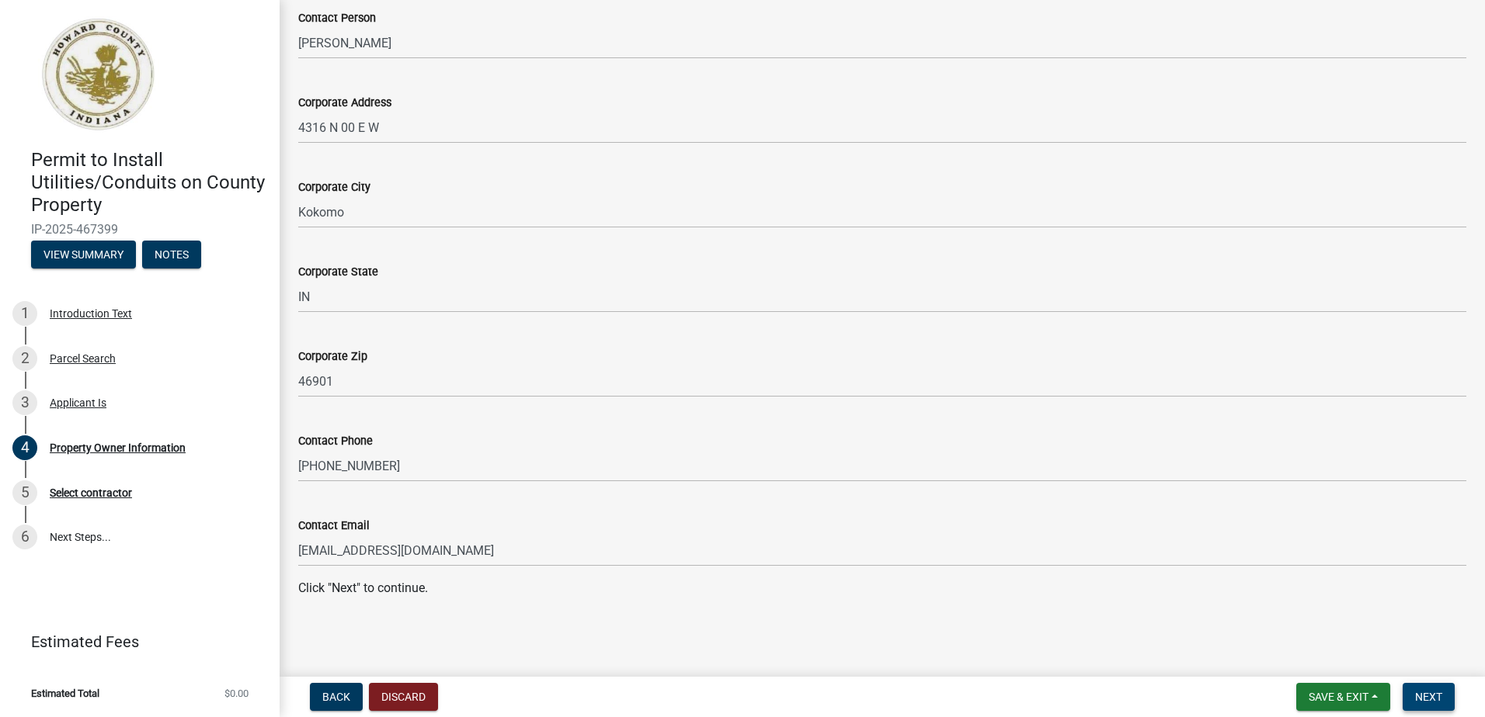
click at [1431, 697] on span "Next" at bounding box center [1428, 697] width 27 height 12
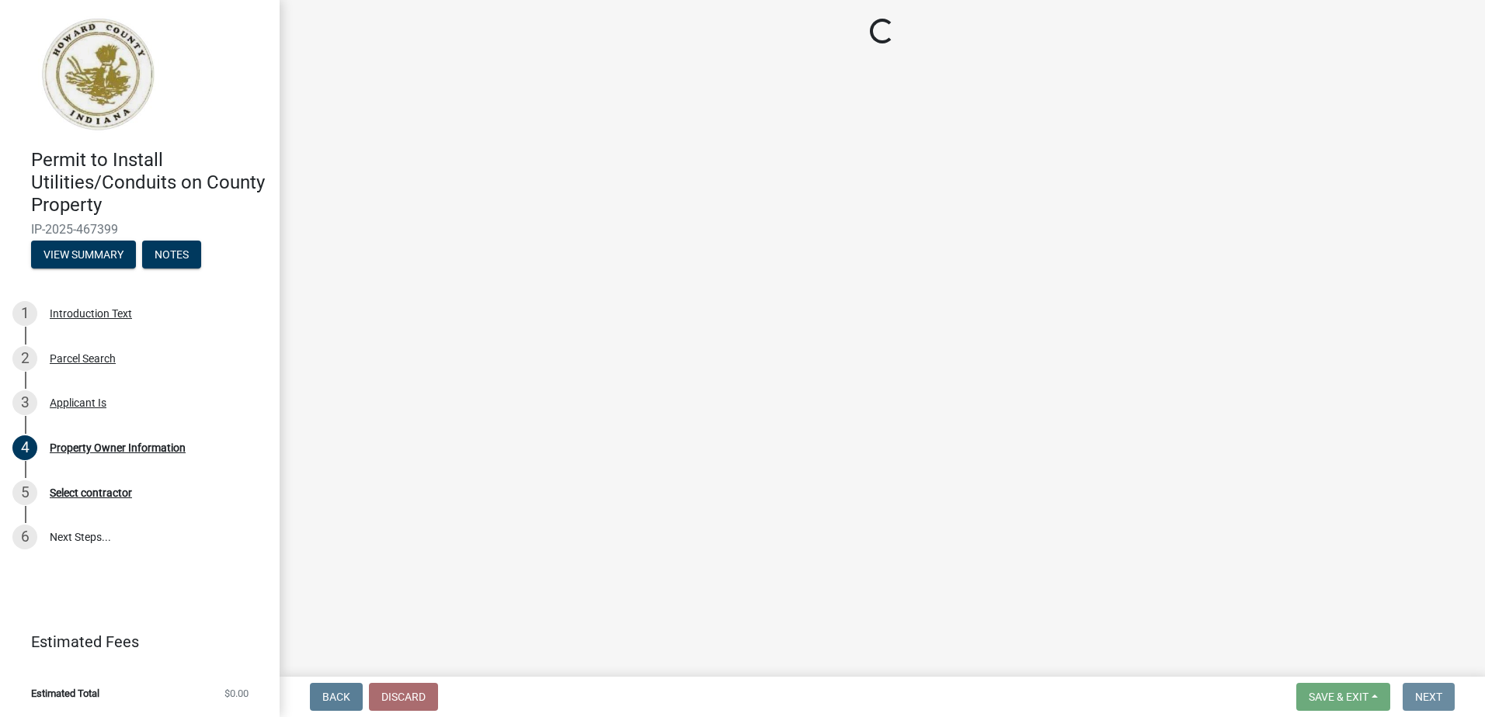
scroll to position [0, 0]
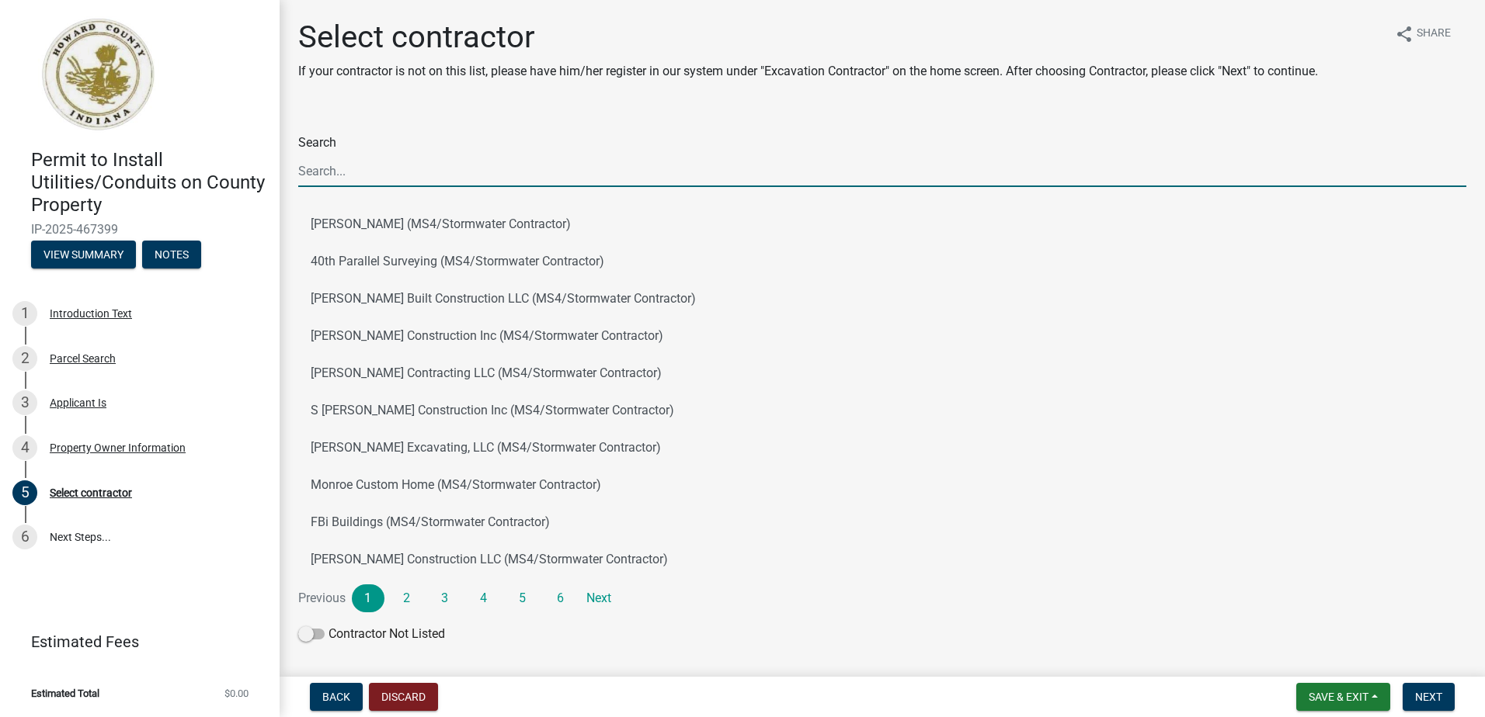
click at [377, 166] on input "Search" at bounding box center [882, 171] width 1168 height 32
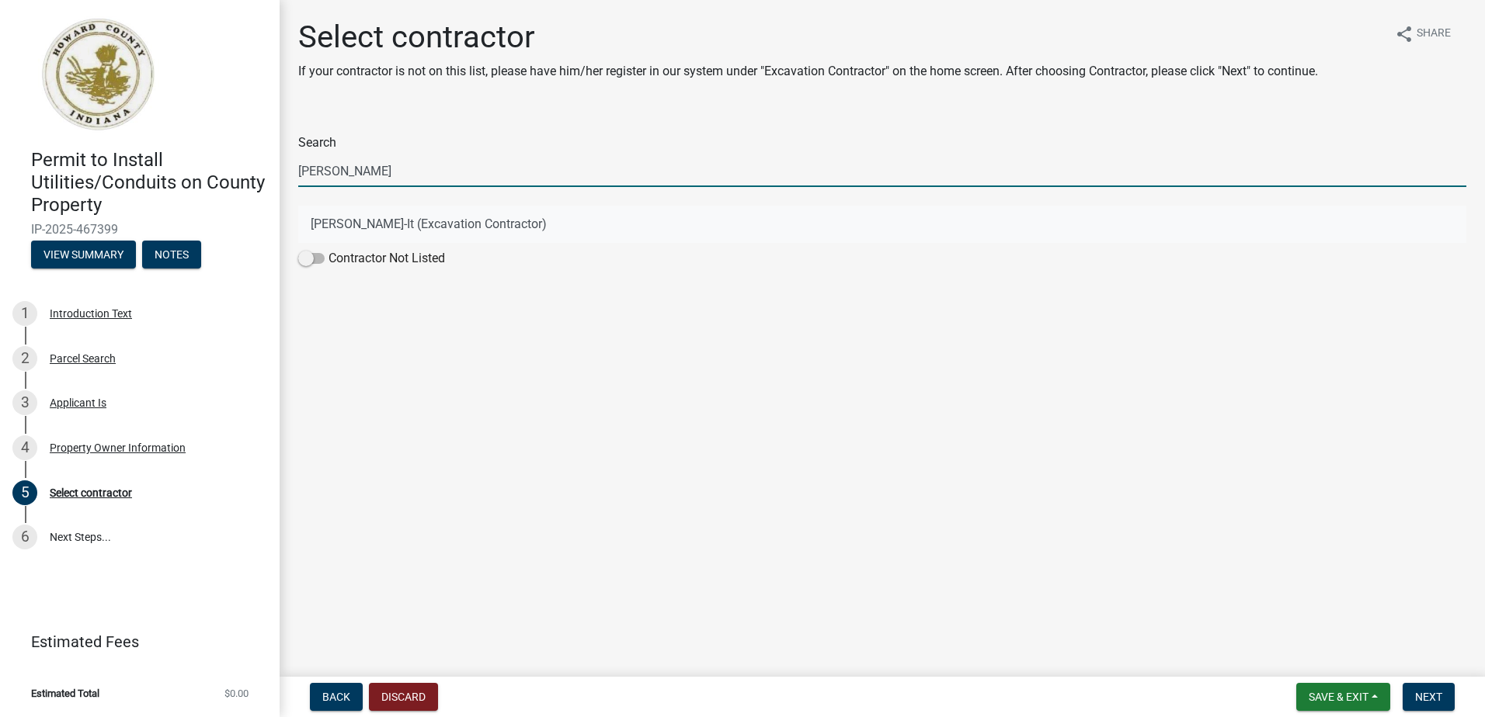
type input "berry"
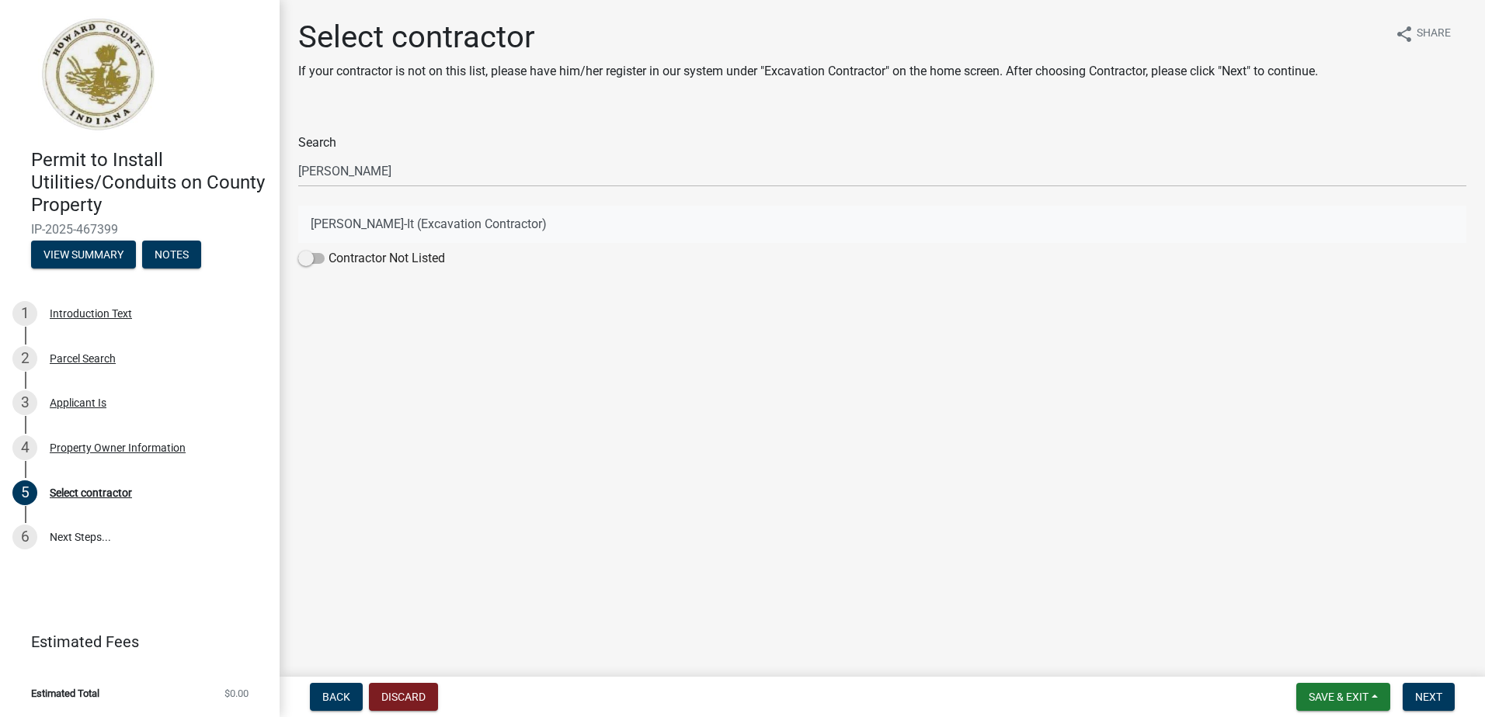
click at [318, 224] on button "Berry-It (Excavation Contractor)" at bounding box center [882, 224] width 1168 height 37
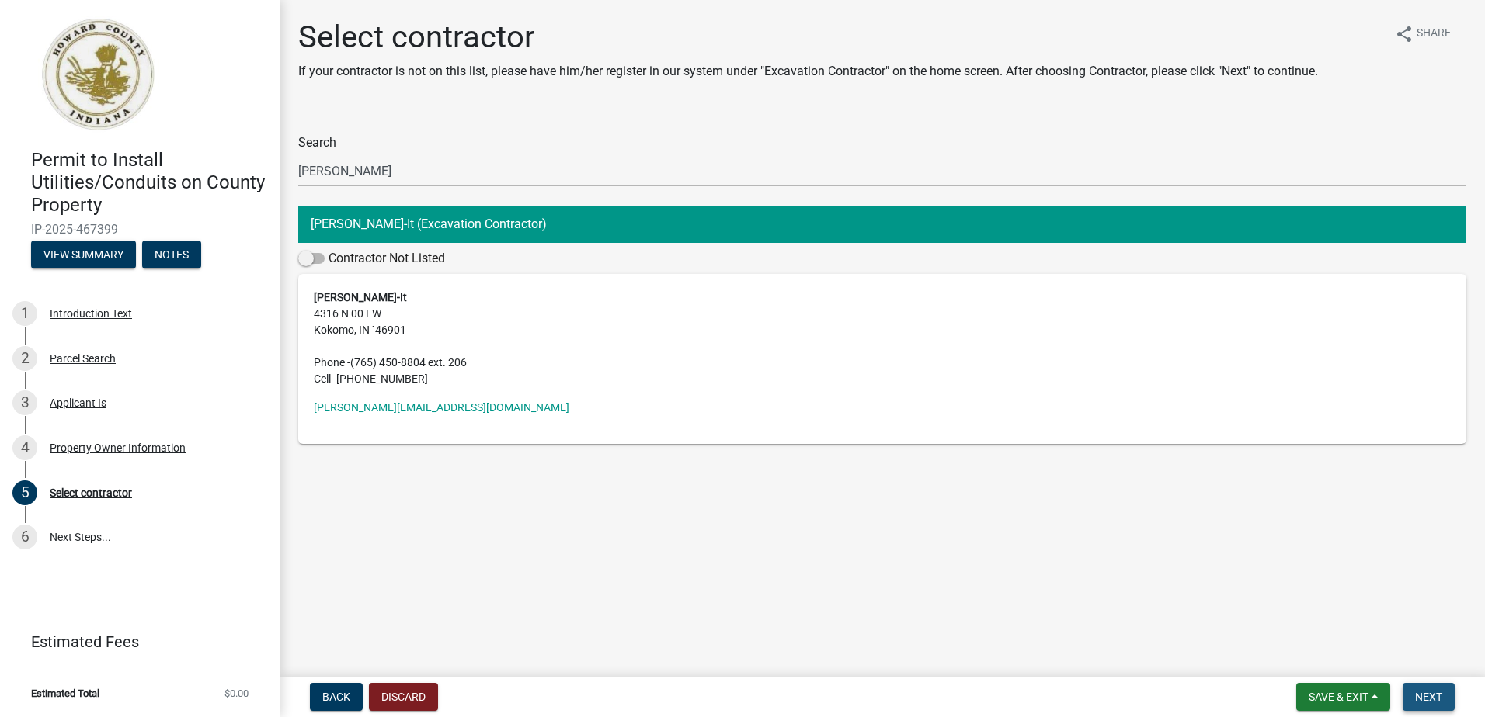
click at [1436, 698] on span "Next" at bounding box center [1428, 697] width 27 height 12
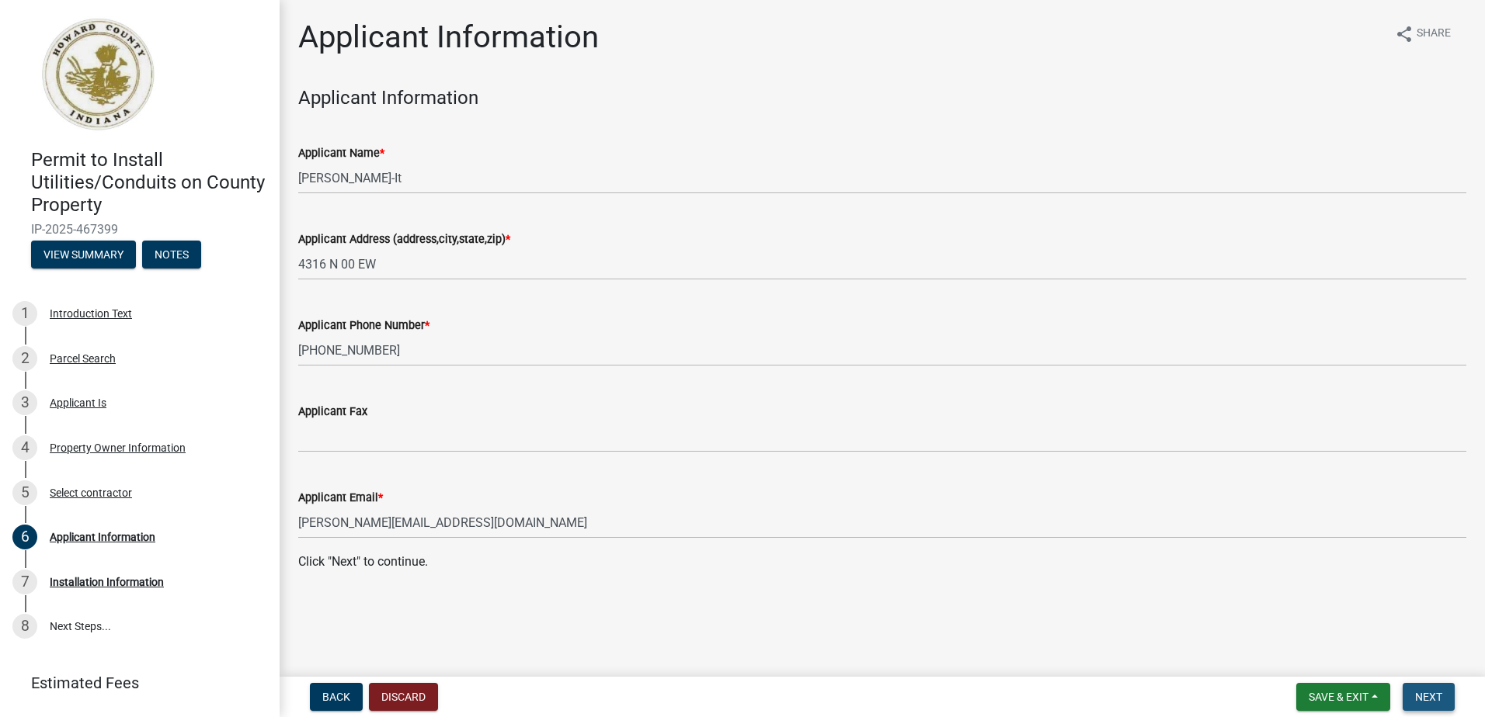
click at [1424, 694] on span "Next" at bounding box center [1428, 697] width 27 height 12
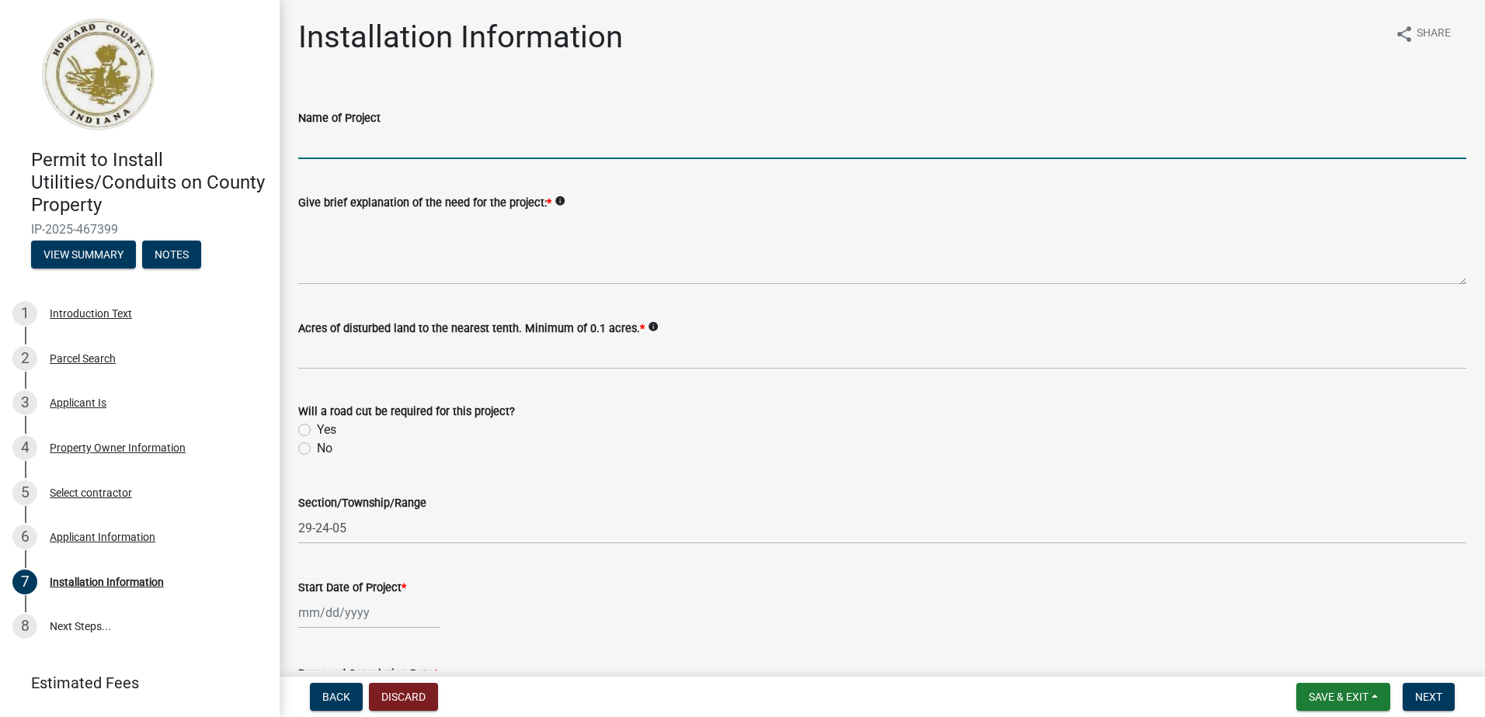
click at [332, 133] on input "Name of Project" at bounding box center [882, 143] width 1168 height 32
type input "N 750 E"
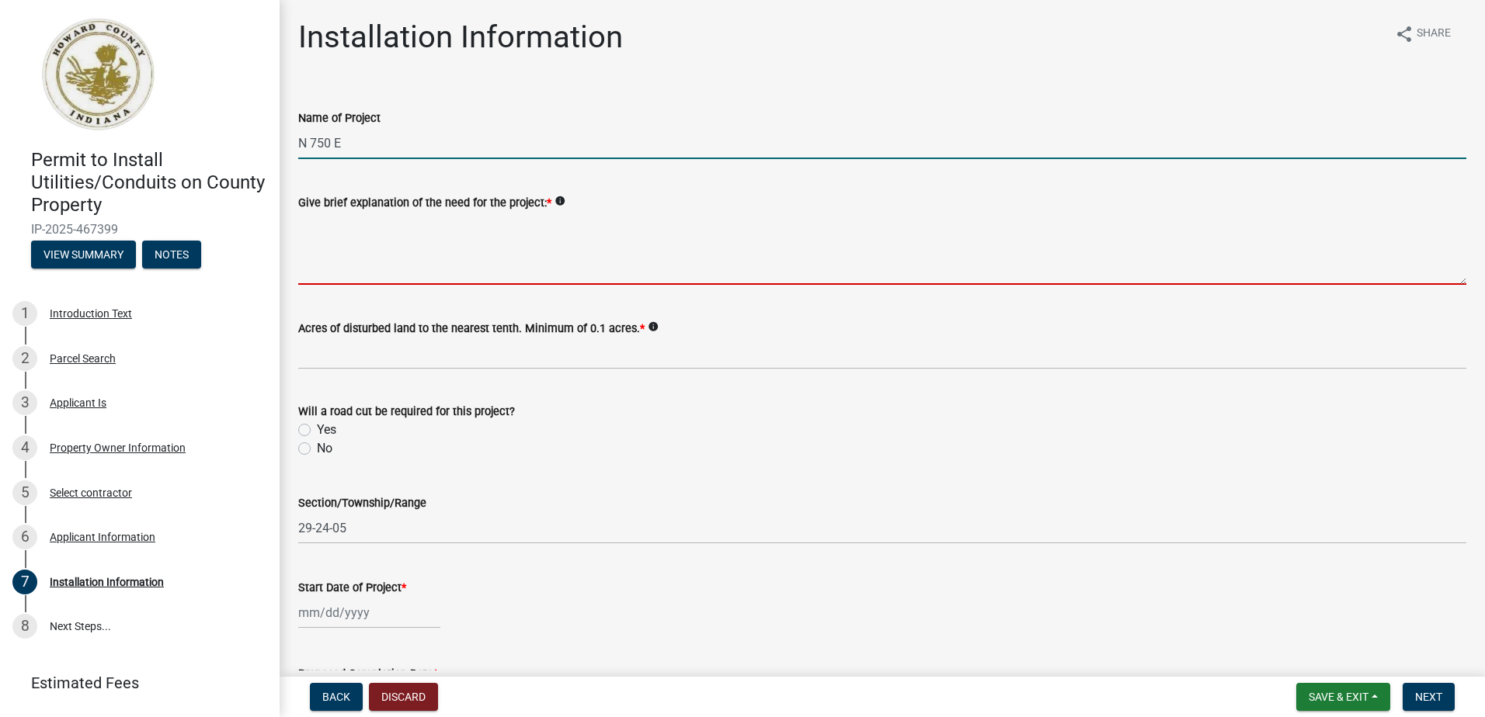
click at [328, 268] on textarea "Give brief explanation of the need for the project: *" at bounding box center [882, 248] width 1168 height 73
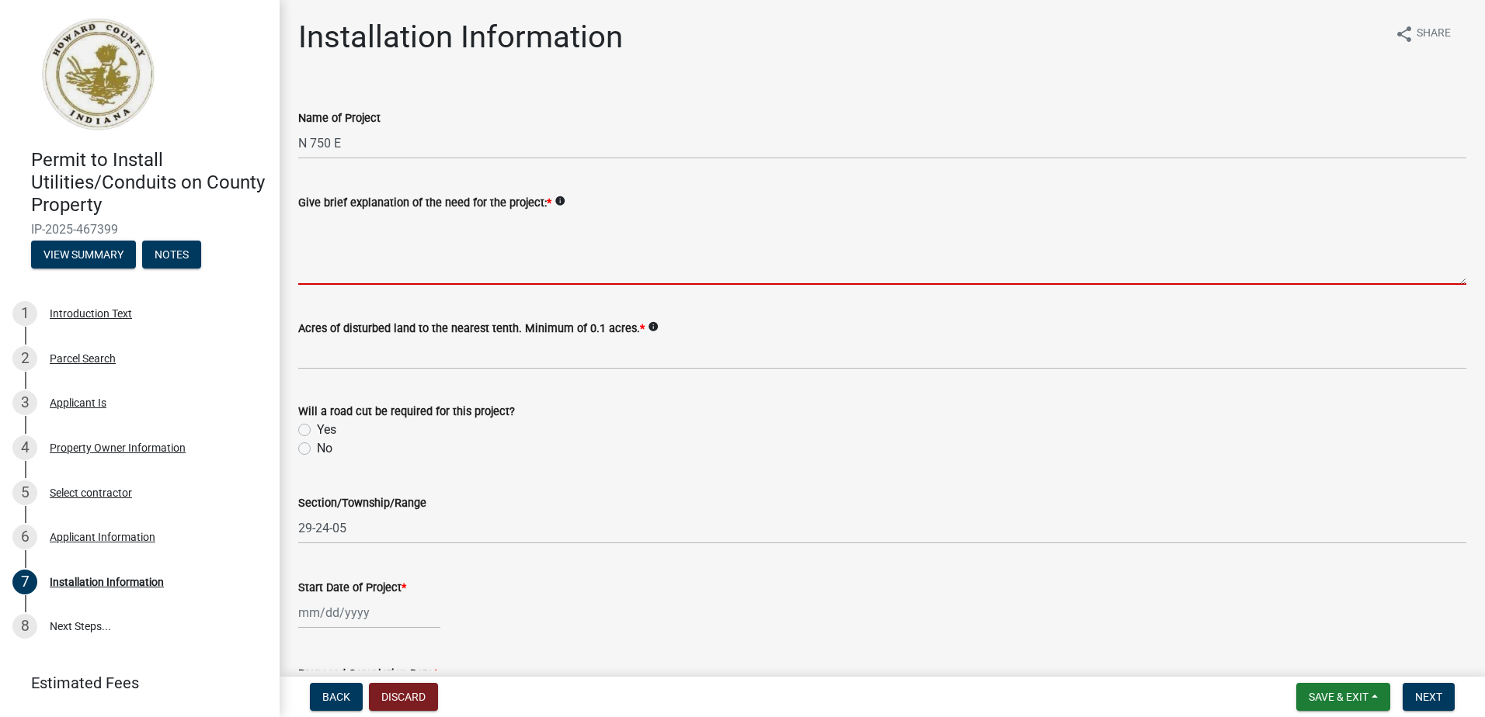
type textarea "Installation of Fiber optic cable on new utility poles - work being done is in …"
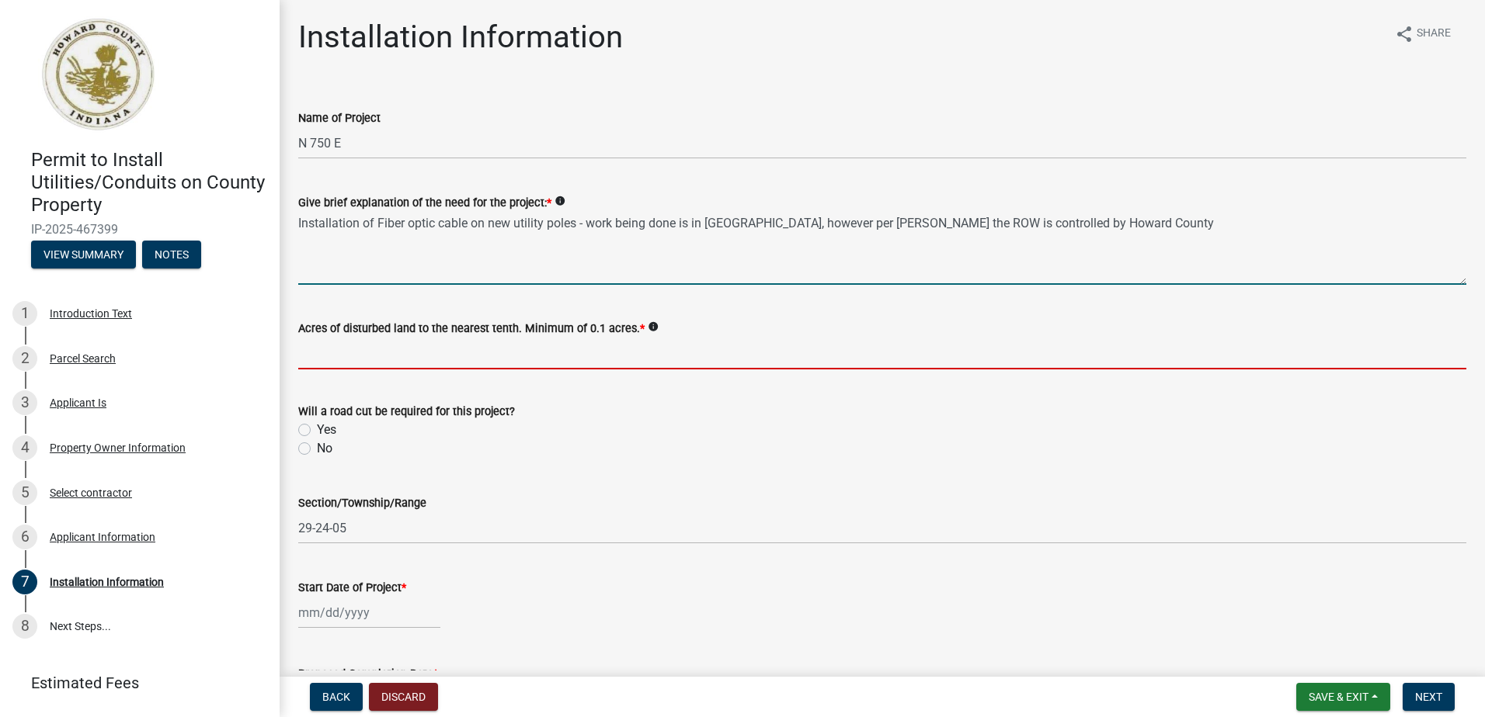
type input "0.1"
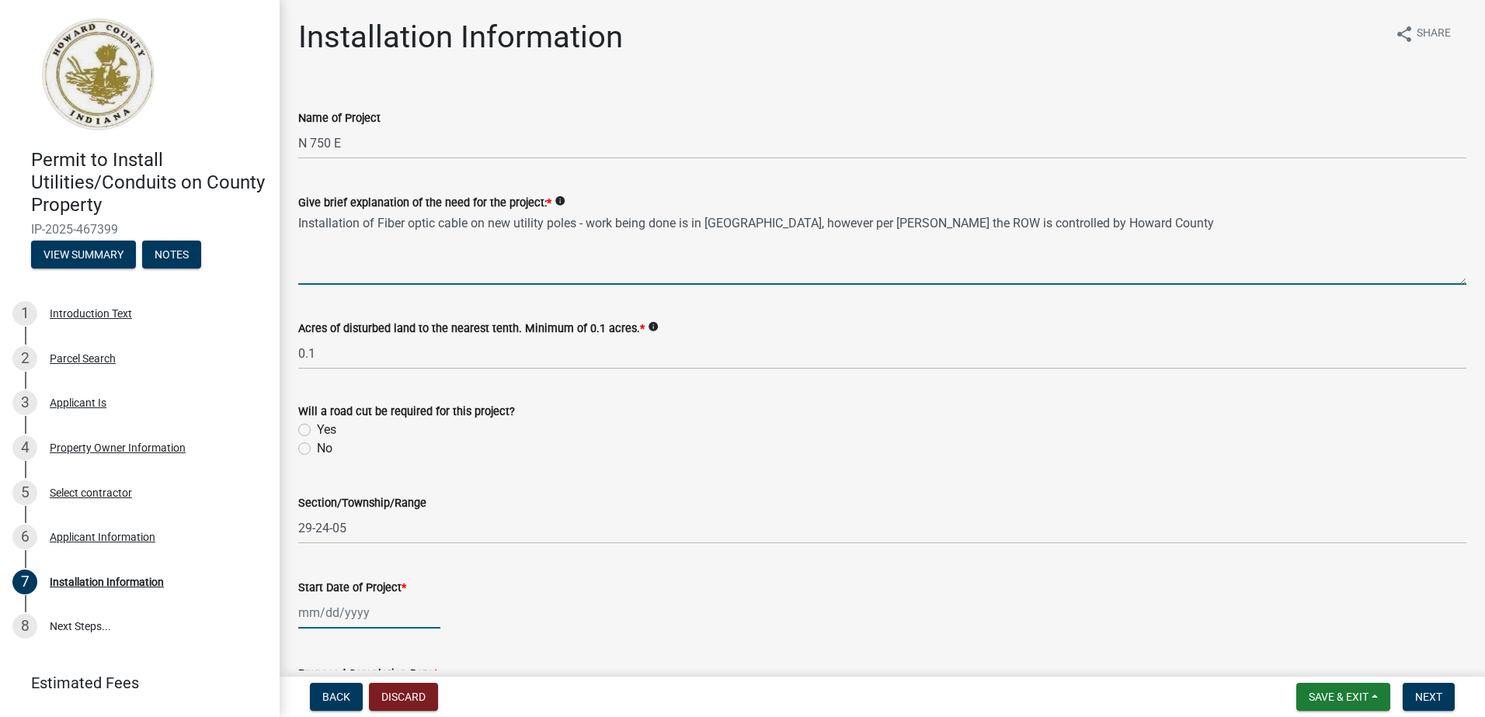
type input "08/26/2025"
type input "08/12/2026"
type input "[PERSON_NAME]"
select select "8"
select select "2025"
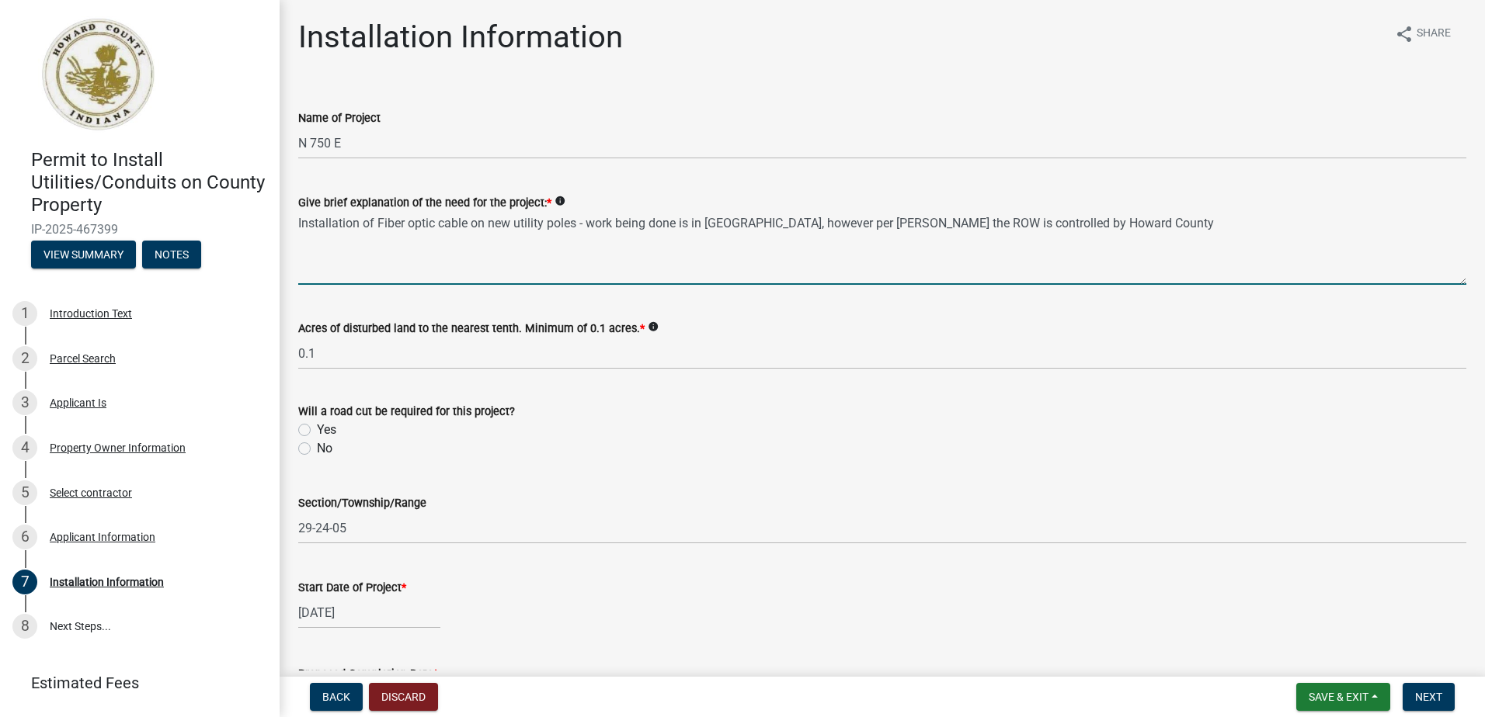
select select "8"
select select "2025"
drag, startPoint x: 1158, startPoint y: 224, endPoint x: 472, endPoint y: 222, distance: 686.4
click at [472, 222] on textarea "Installation of Fiber optic cable on new utility poles - work being done is in …" at bounding box center [882, 248] width 1168 height 73
type textarea "Installation of Fiber optic cable in (1) 1.25" HDPE duck with 48" of cover"
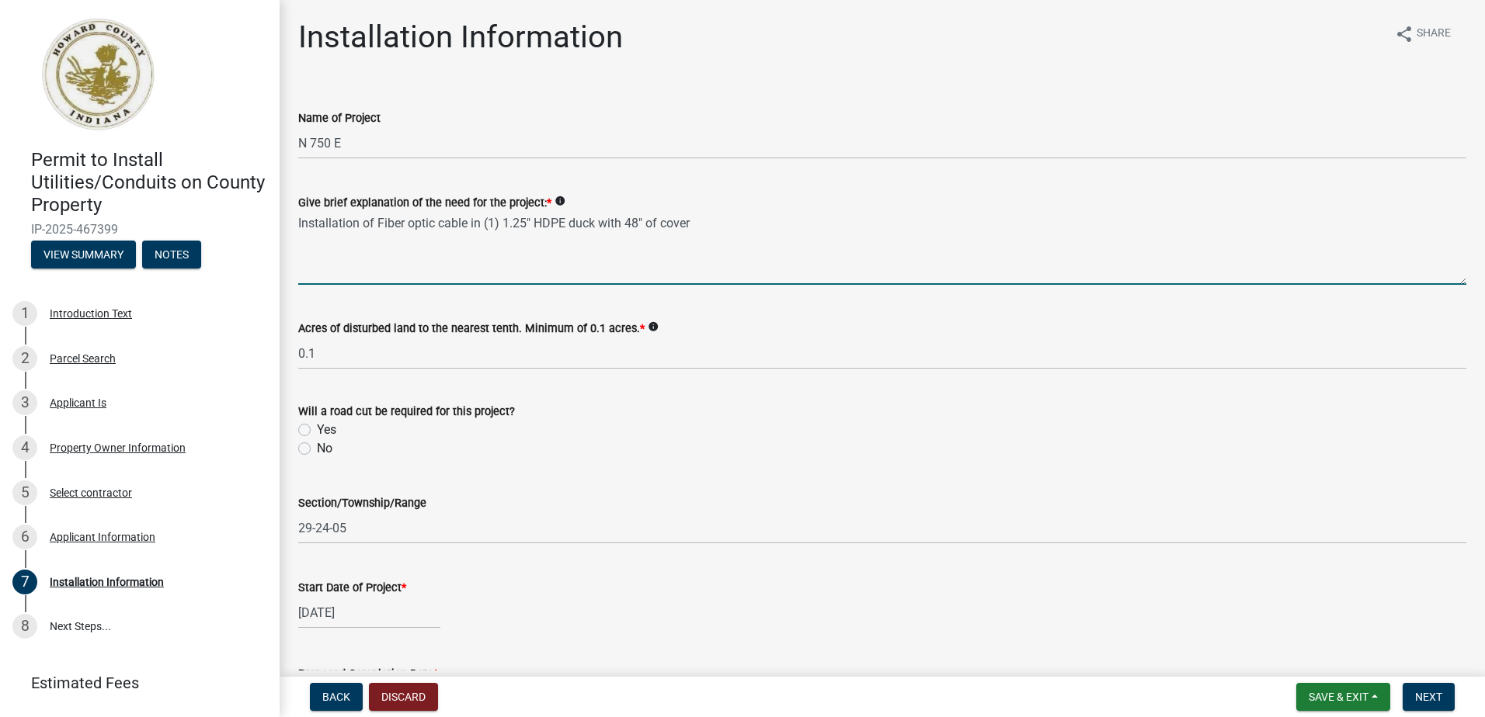
click at [662, 446] on div "No" at bounding box center [882, 448] width 1168 height 19
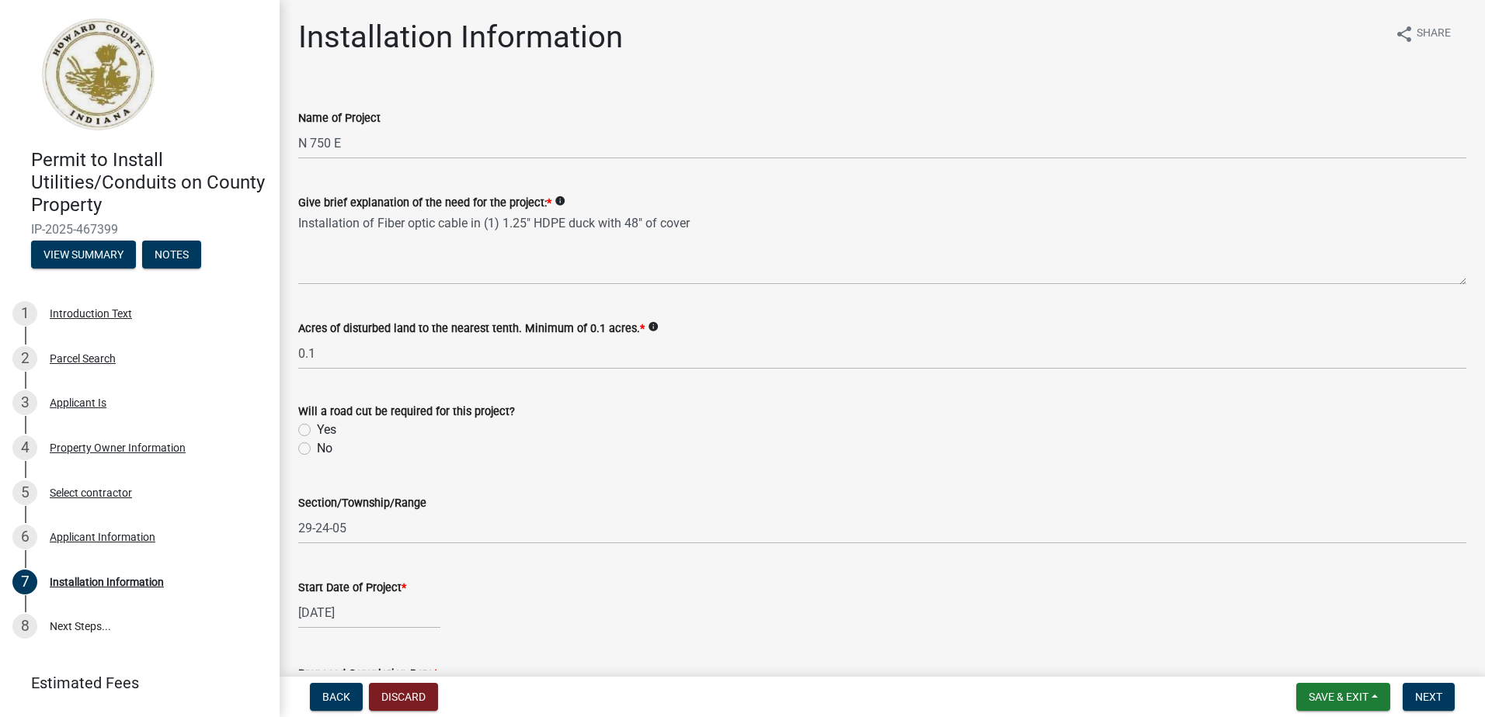
click at [317, 452] on label "No" at bounding box center [325, 448] width 16 height 19
click at [317, 450] on input "No" at bounding box center [322, 444] width 10 height 10
radio input "true"
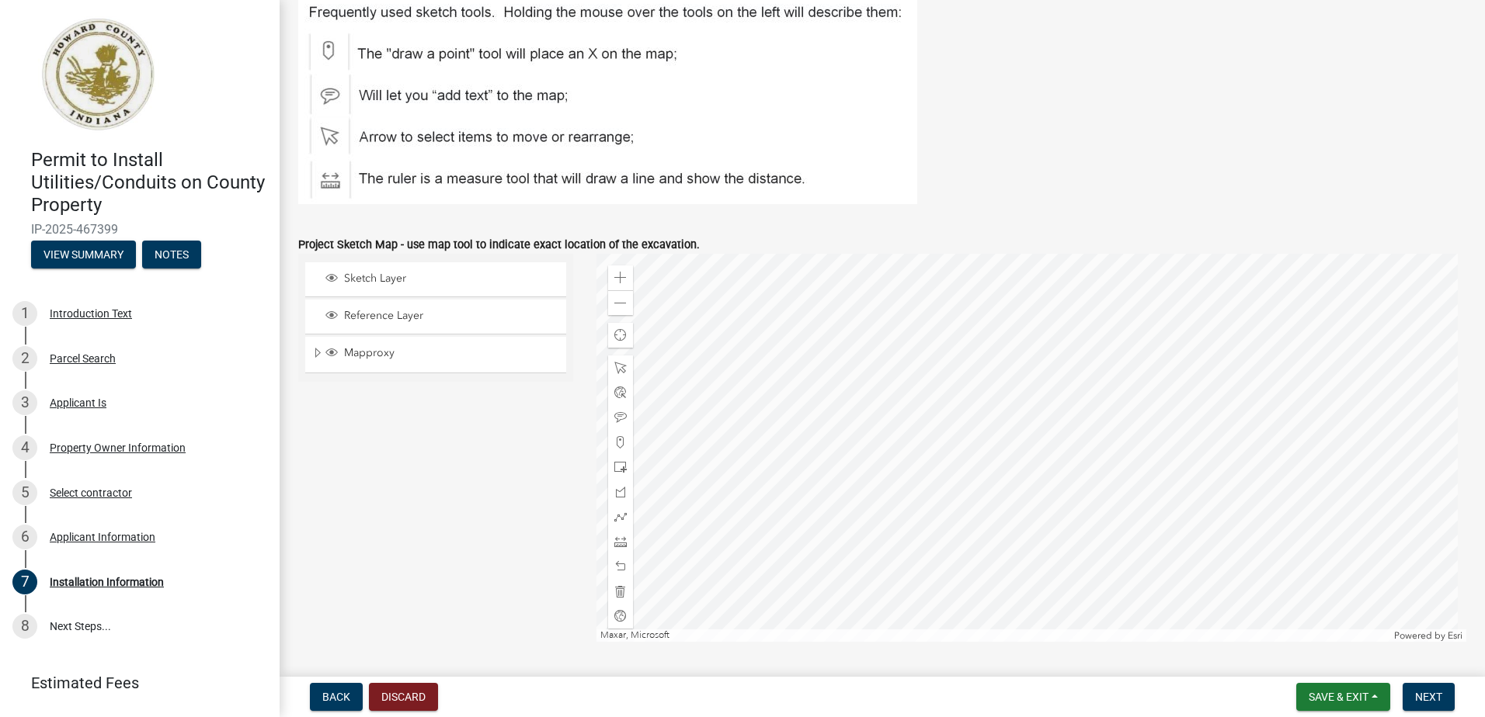
scroll to position [776, 0]
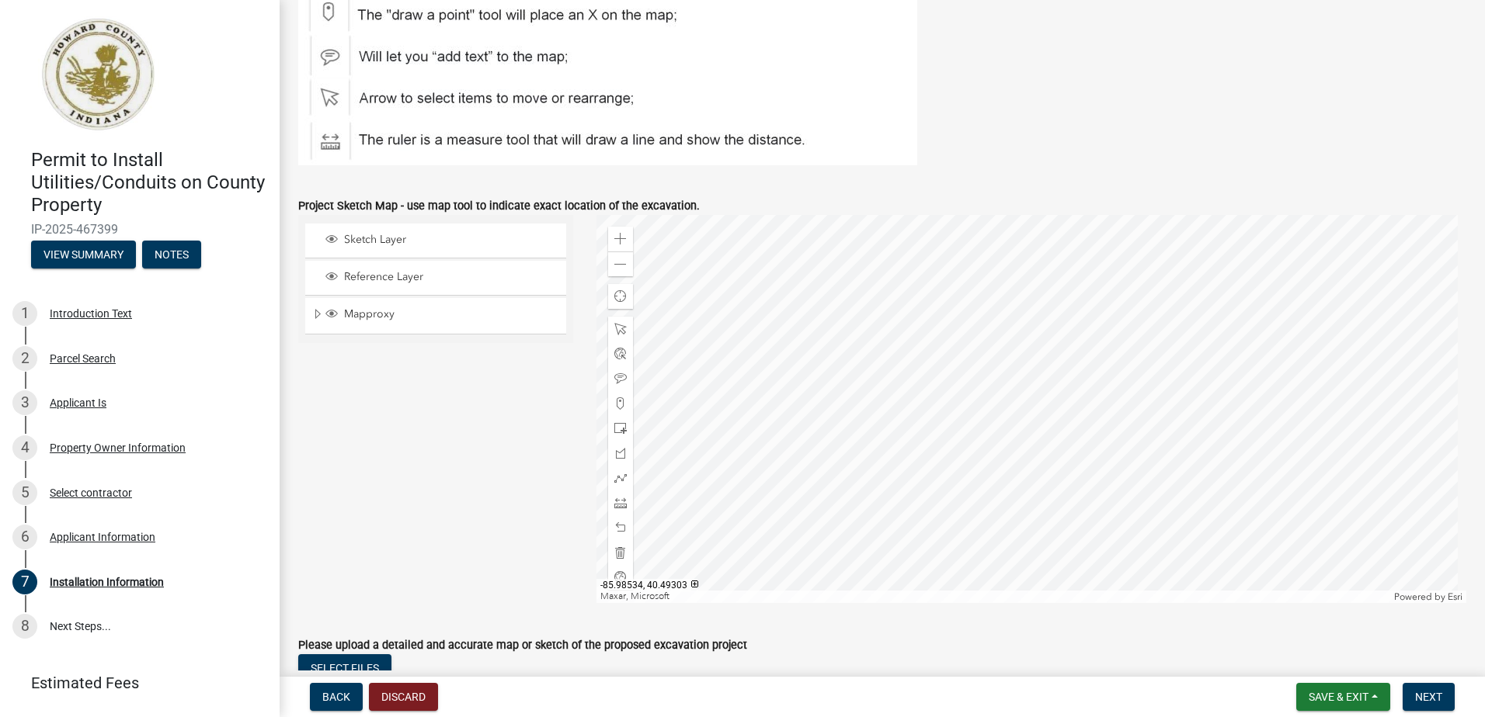
click at [1000, 382] on div at bounding box center [1031, 409] width 870 height 388
click at [616, 478] on span at bounding box center [620, 478] width 12 height 12
click at [936, 538] on div at bounding box center [1031, 409] width 870 height 388
click at [949, 510] on div at bounding box center [1031, 409] width 870 height 388
click at [948, 231] on div at bounding box center [1031, 409] width 870 height 388
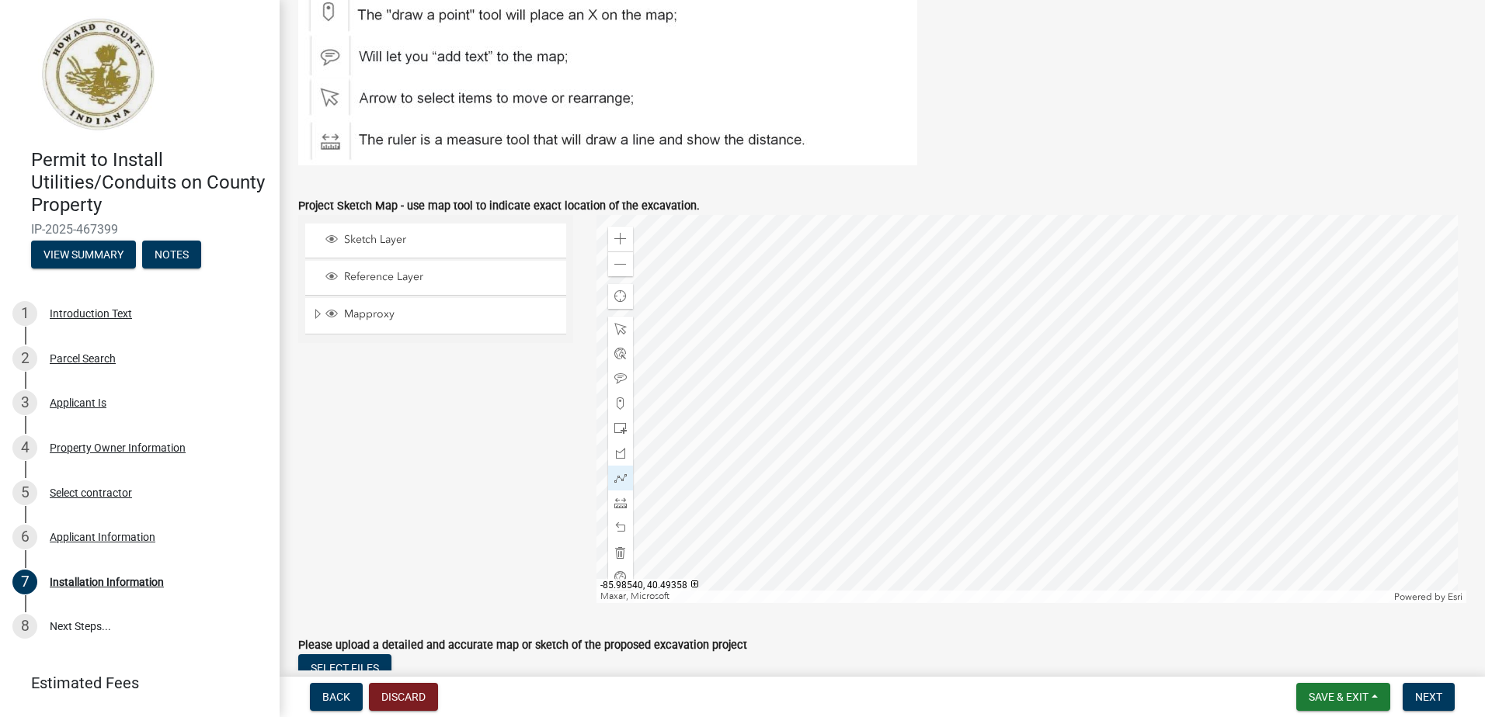
click at [983, 523] on div at bounding box center [1031, 409] width 870 height 388
click at [986, 498] on div at bounding box center [1031, 409] width 870 height 388
click at [949, 485] on div at bounding box center [1031, 409] width 870 height 388
click at [933, 373] on div at bounding box center [1031, 409] width 870 height 388
click at [942, 464] on div at bounding box center [1031, 409] width 870 height 388
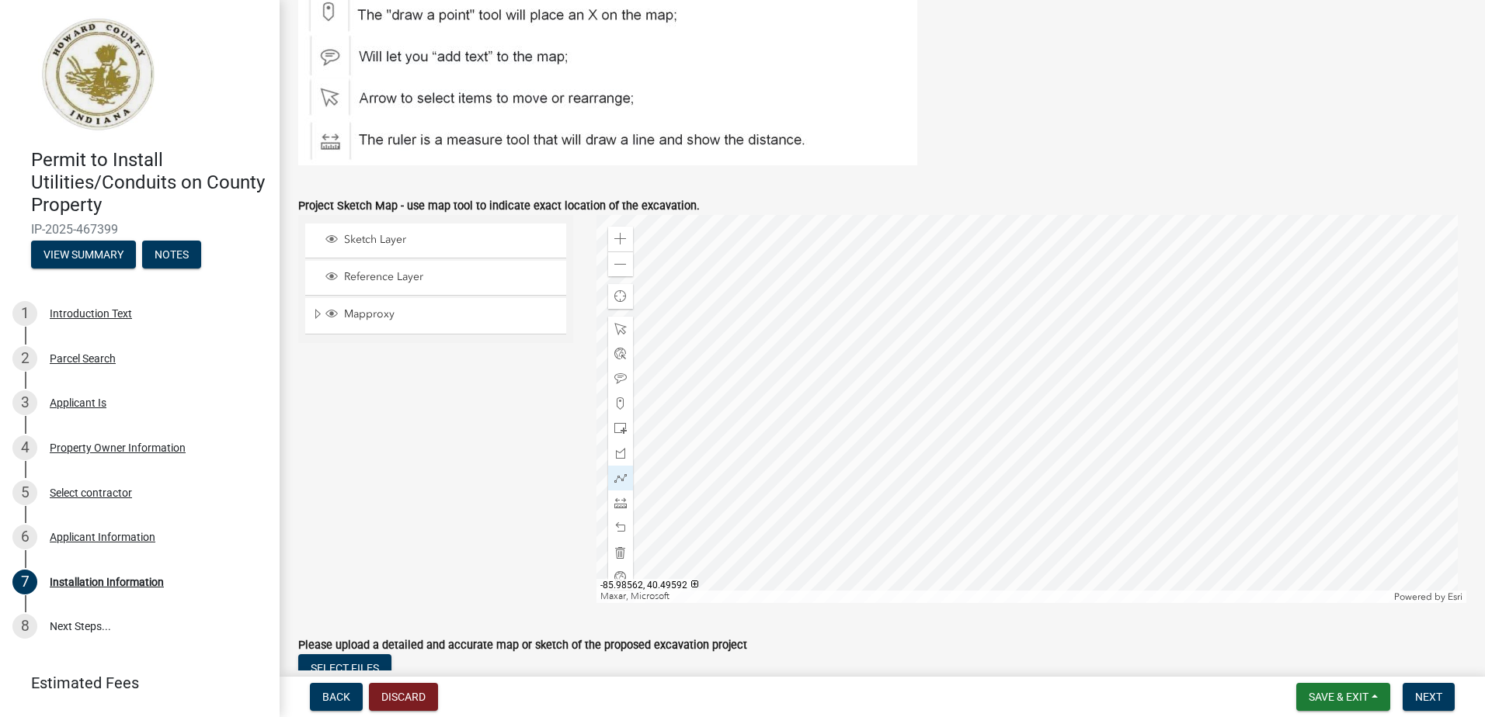
click at [942, 464] on div at bounding box center [1031, 409] width 870 height 388
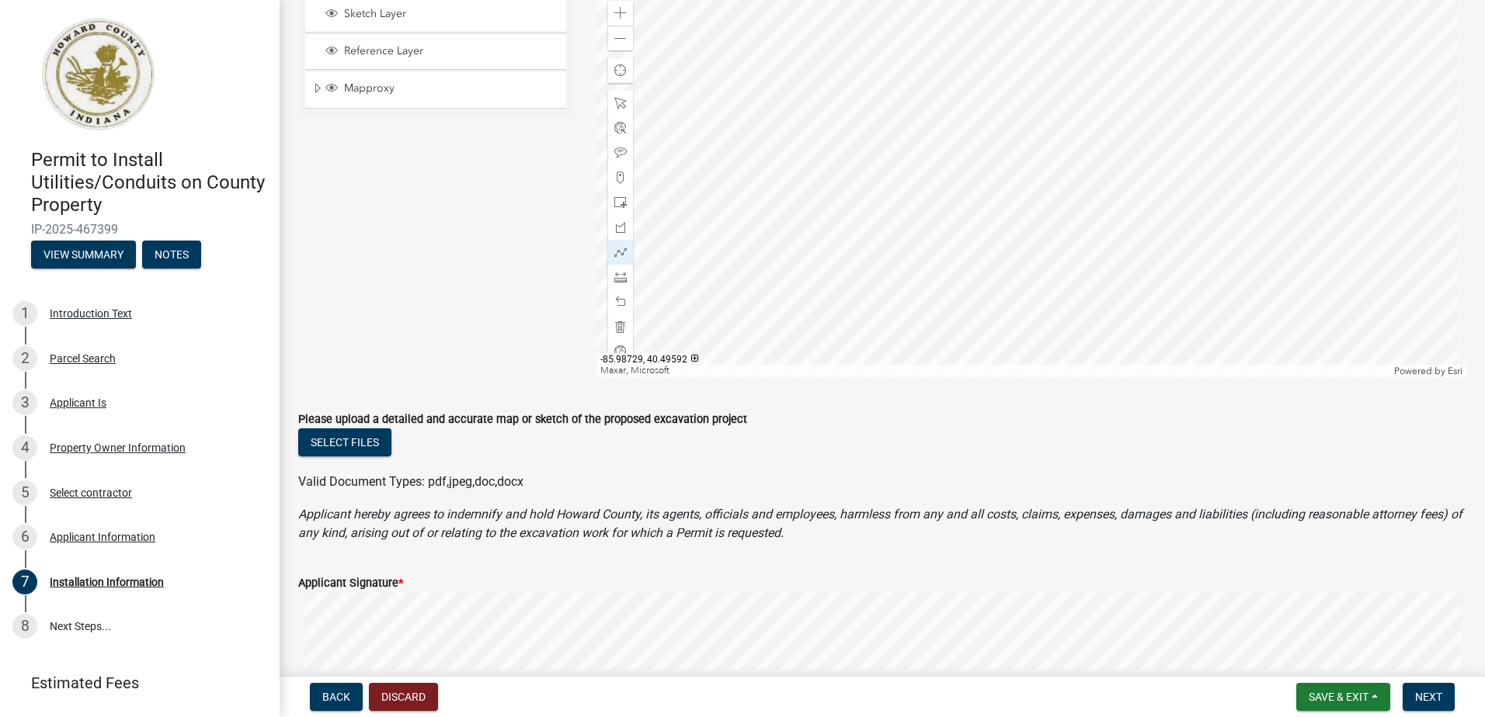
scroll to position [1087, 0]
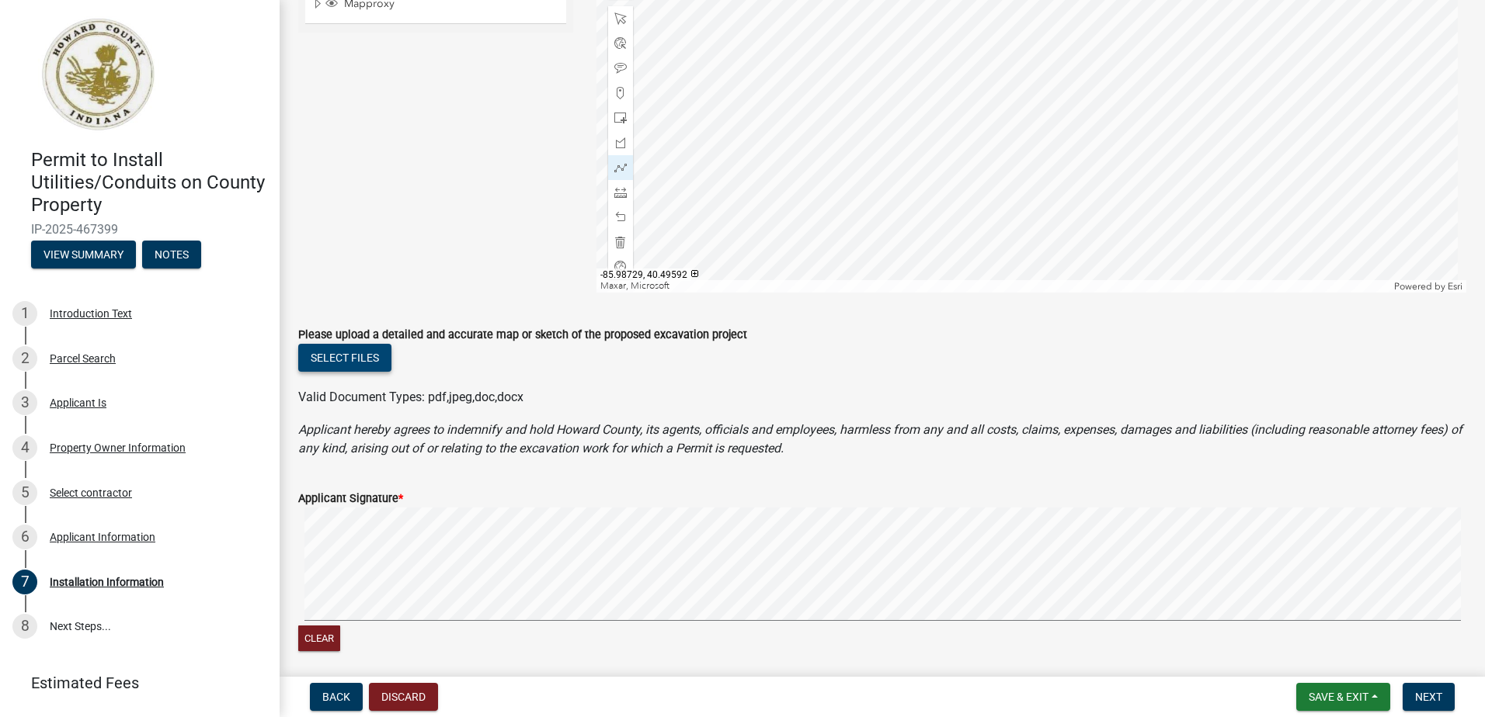
click at [363, 357] on button "Select files" at bounding box center [344, 358] width 93 height 28
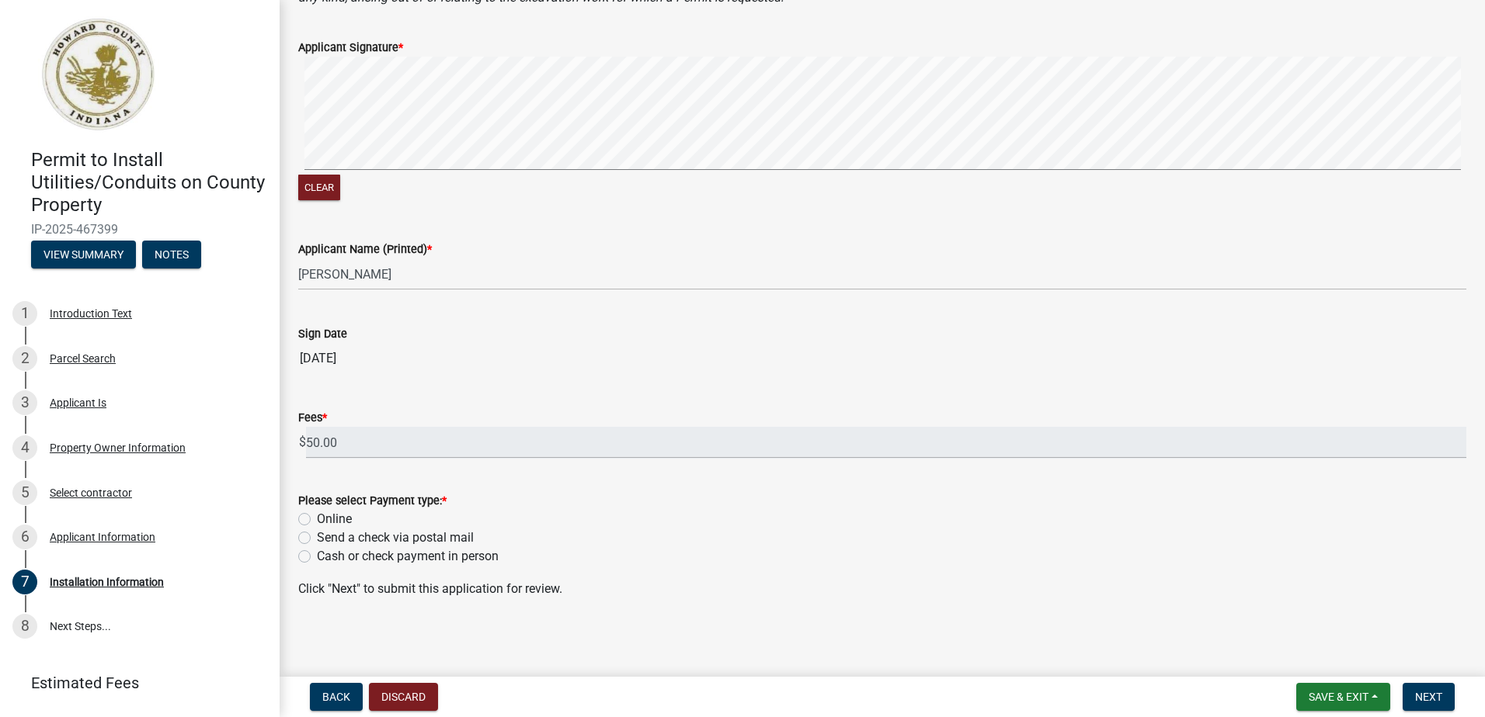
scroll to position [1596, 0]
click at [317, 518] on label "Online" at bounding box center [334, 518] width 35 height 19
click at [317, 518] on input "Online" at bounding box center [322, 514] width 10 height 10
radio input "true"
click at [1423, 696] on span "Next" at bounding box center [1428, 697] width 27 height 12
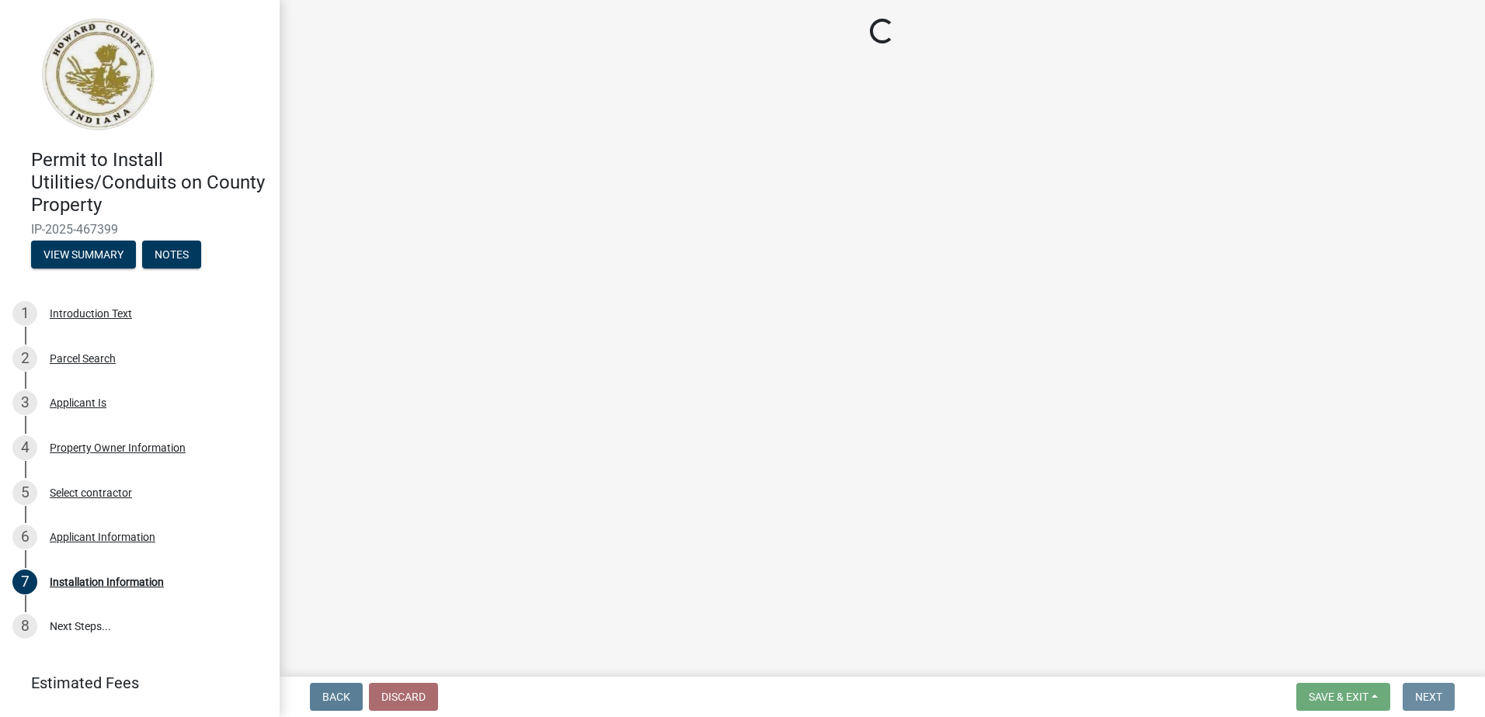
scroll to position [0, 0]
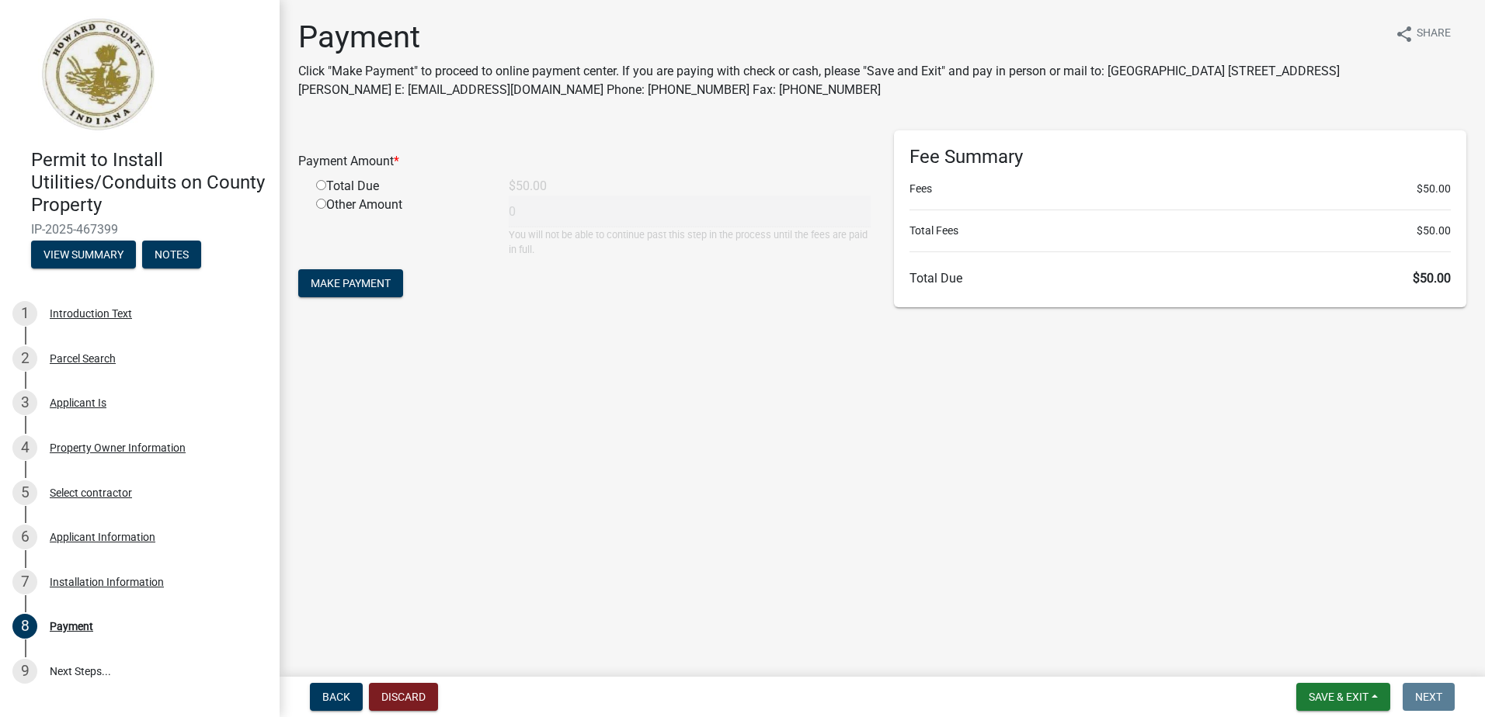
click at [324, 186] on input "radio" at bounding box center [321, 185] width 10 height 10
radio input "true"
type input "50"
click at [358, 284] on span "Make Payment" at bounding box center [351, 283] width 80 height 12
